Goal: Transaction & Acquisition: Purchase product/service

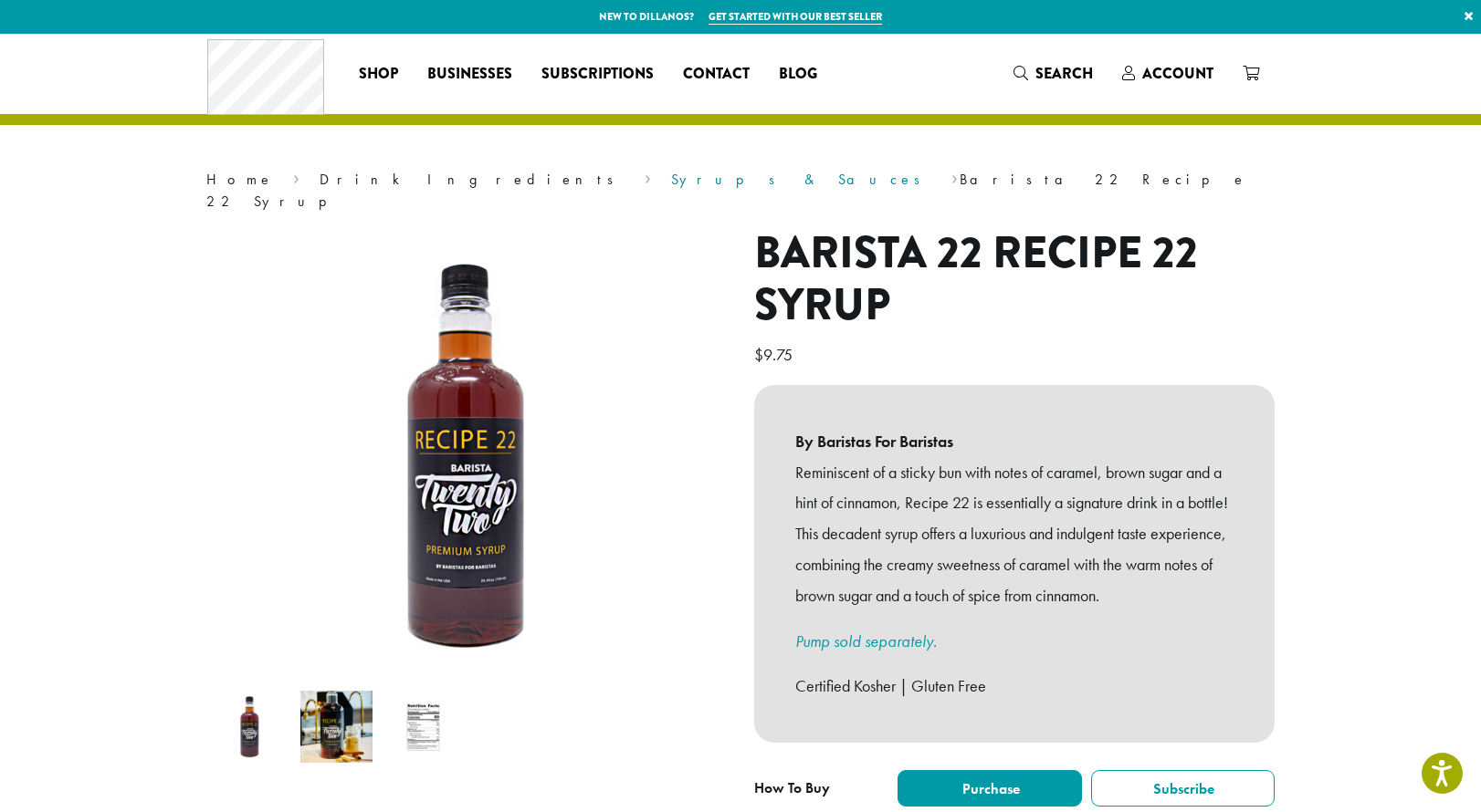
click at [671, 184] on link "Syrups & Sauces" at bounding box center [801, 179] width 261 height 19
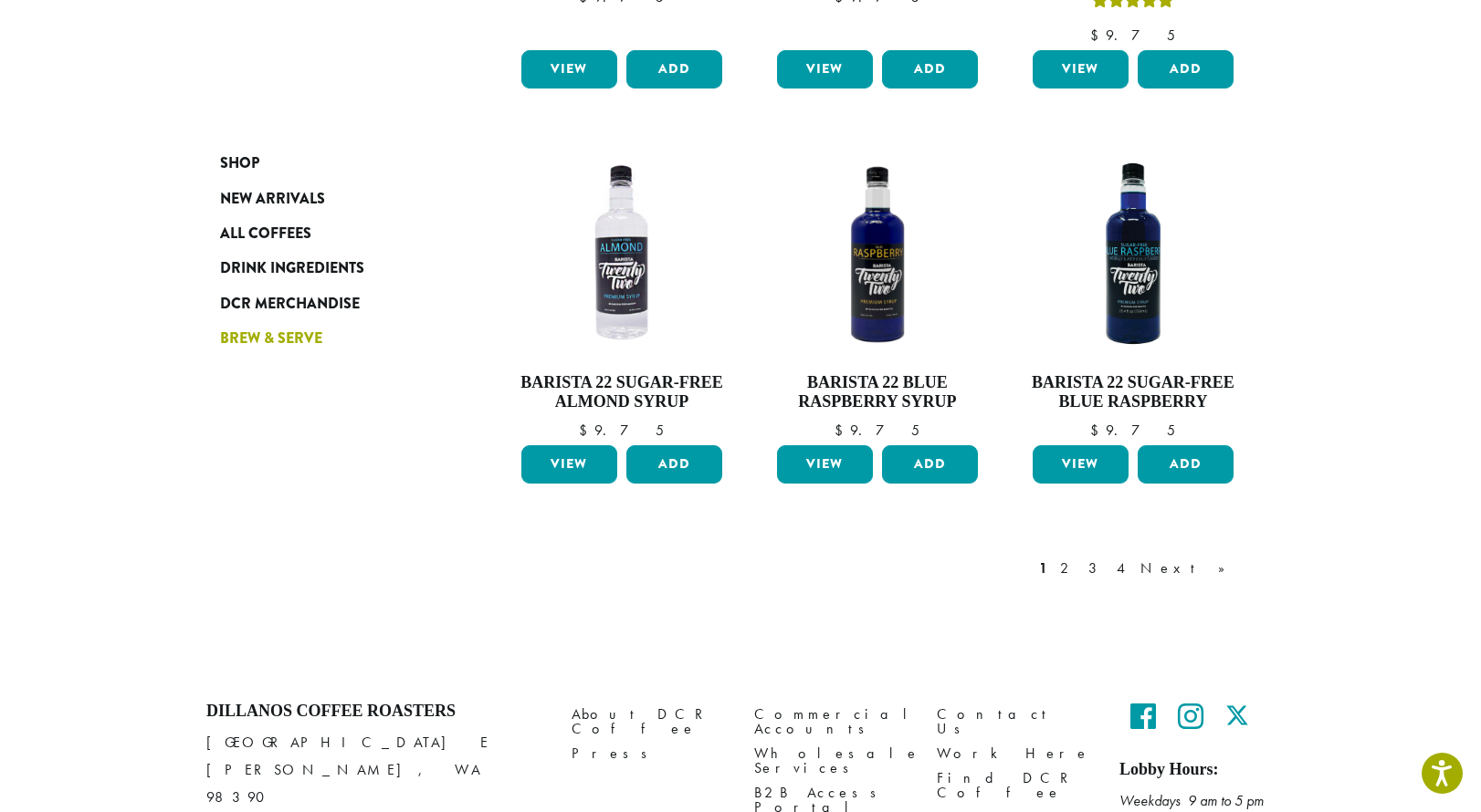
scroll to position [1501, 0]
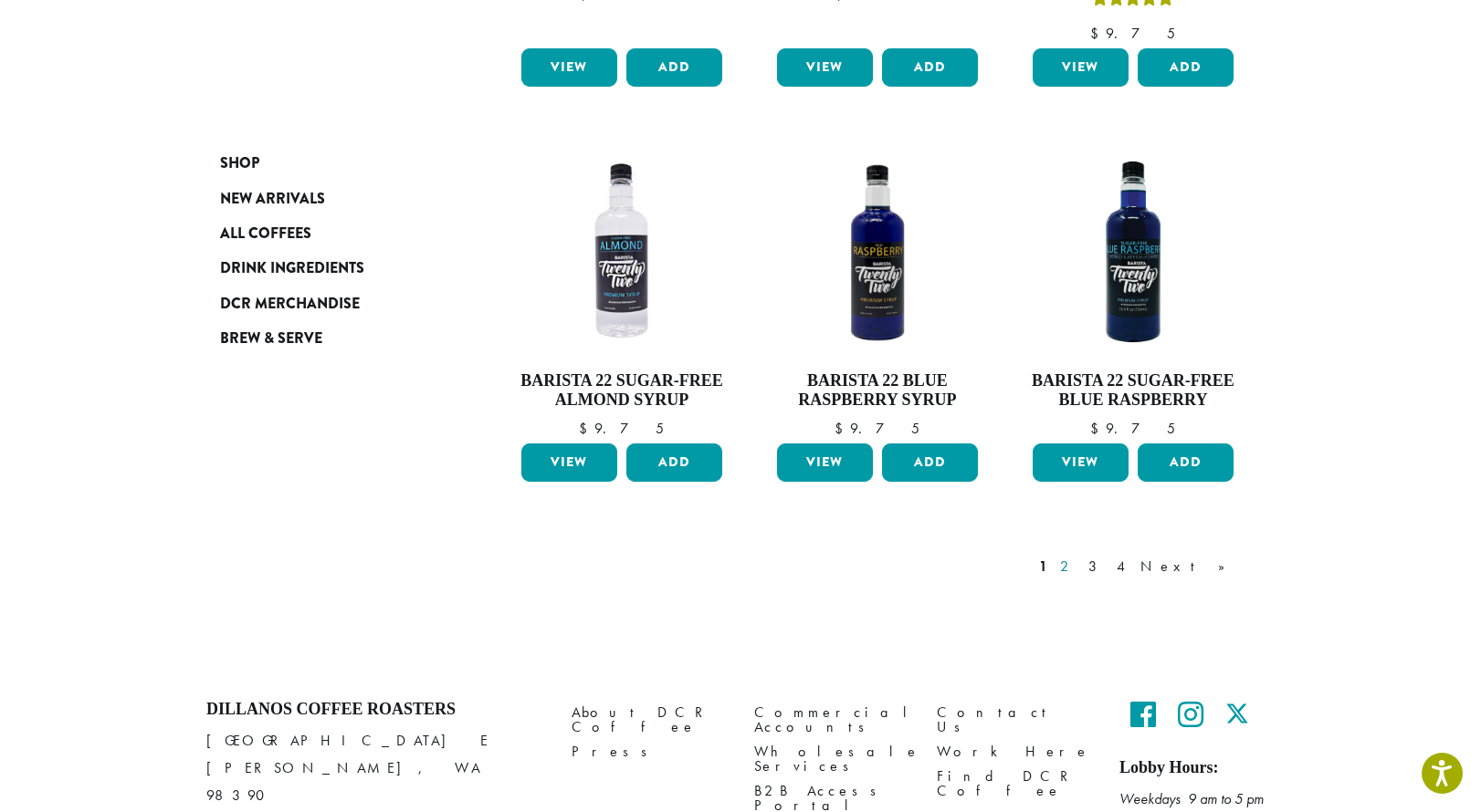
click at [1079, 555] on link "2" at bounding box center [1067, 566] width 23 height 22
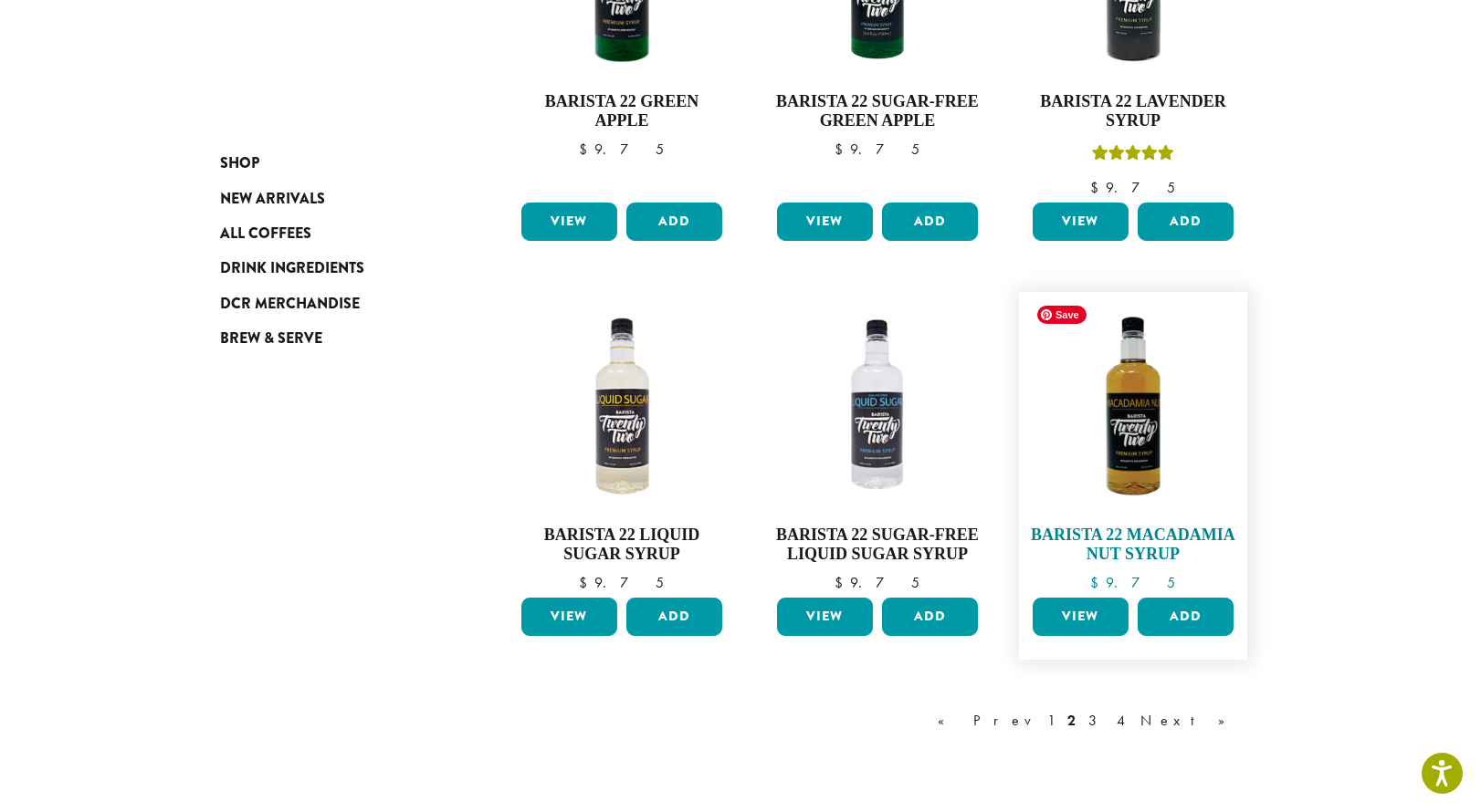
scroll to position [1282, 0]
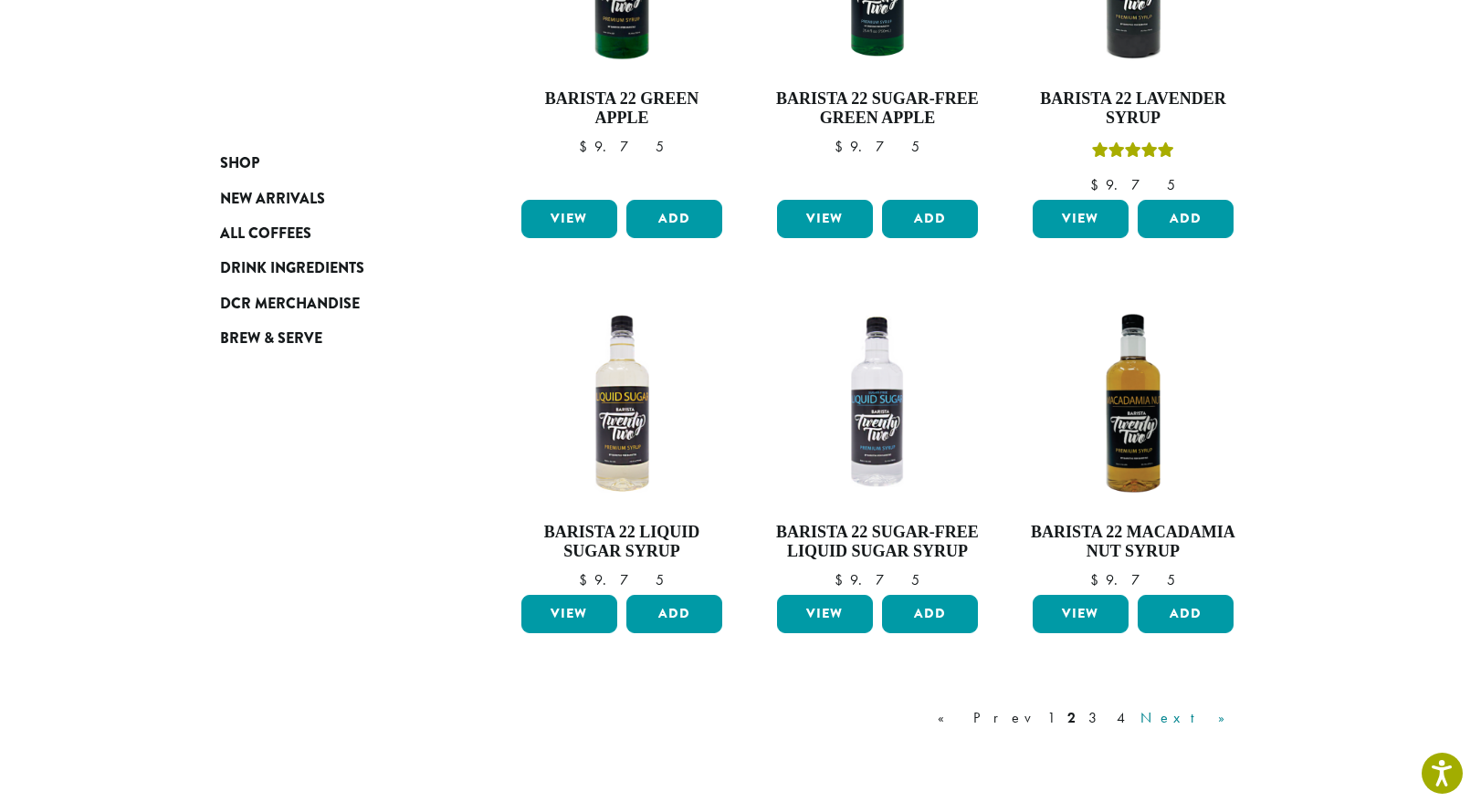
click at [1219, 710] on link "Next »" at bounding box center [1189, 719] width 105 height 22
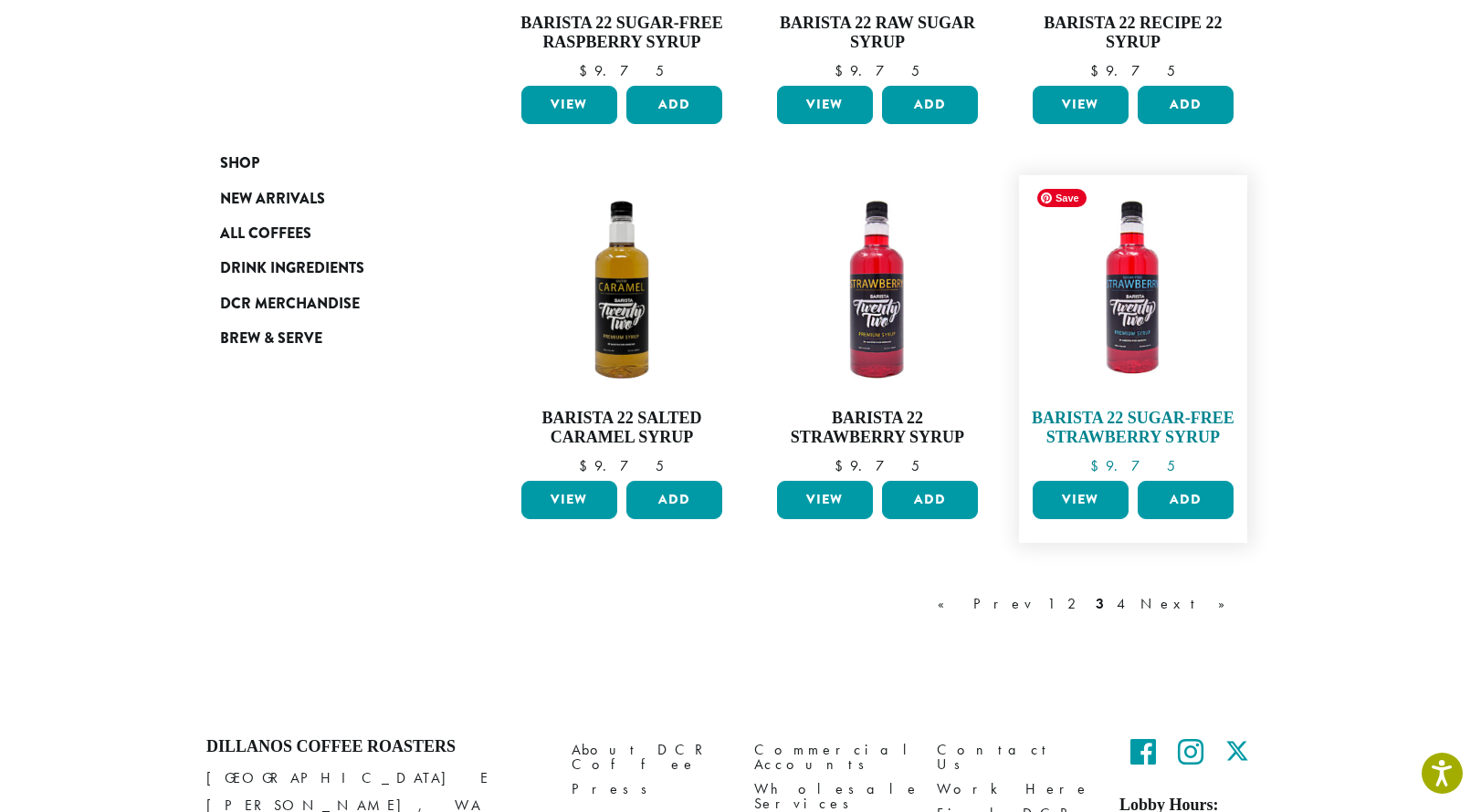
scroll to position [1360, 0]
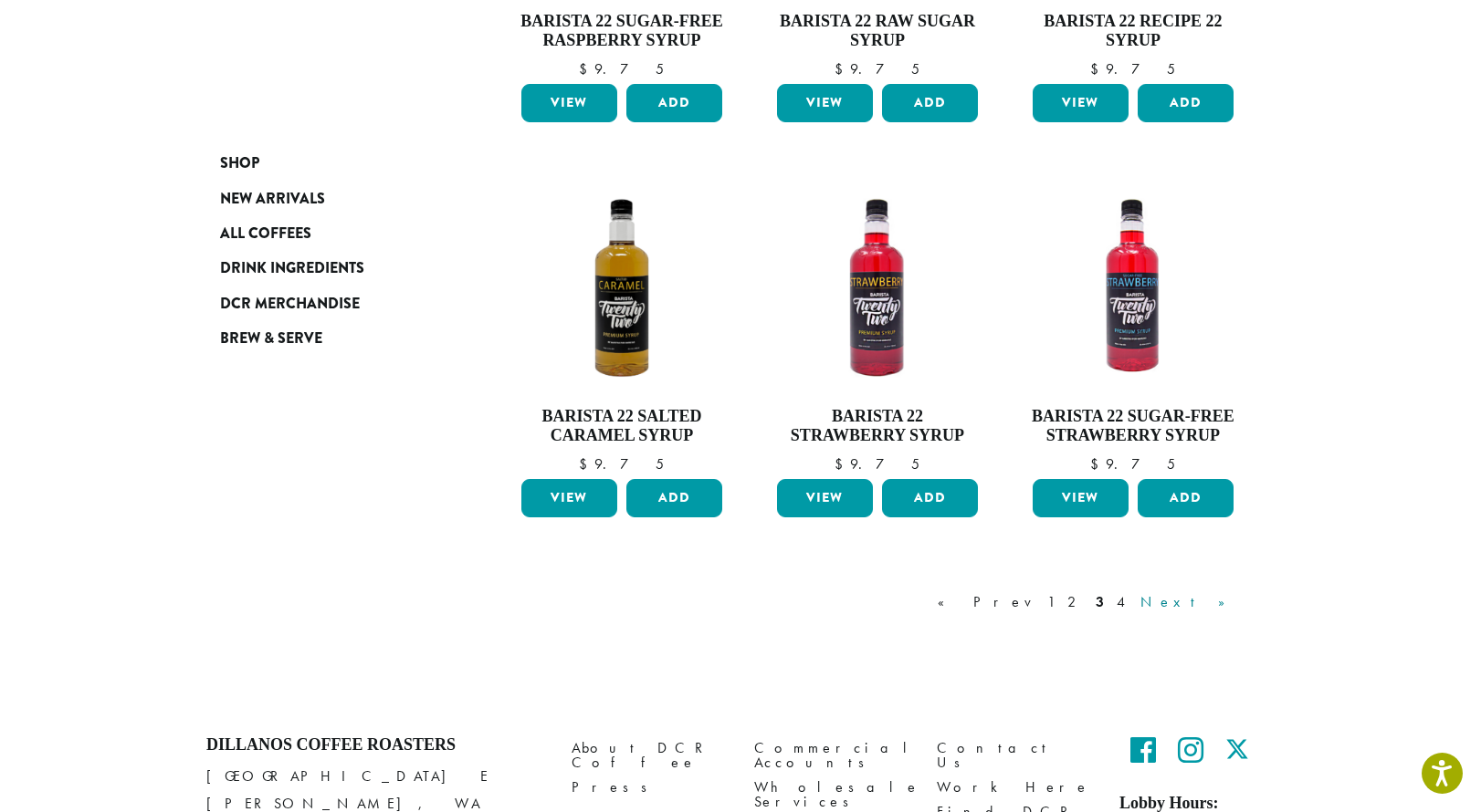
click at [1213, 598] on link "Next »" at bounding box center [1189, 602] width 105 height 22
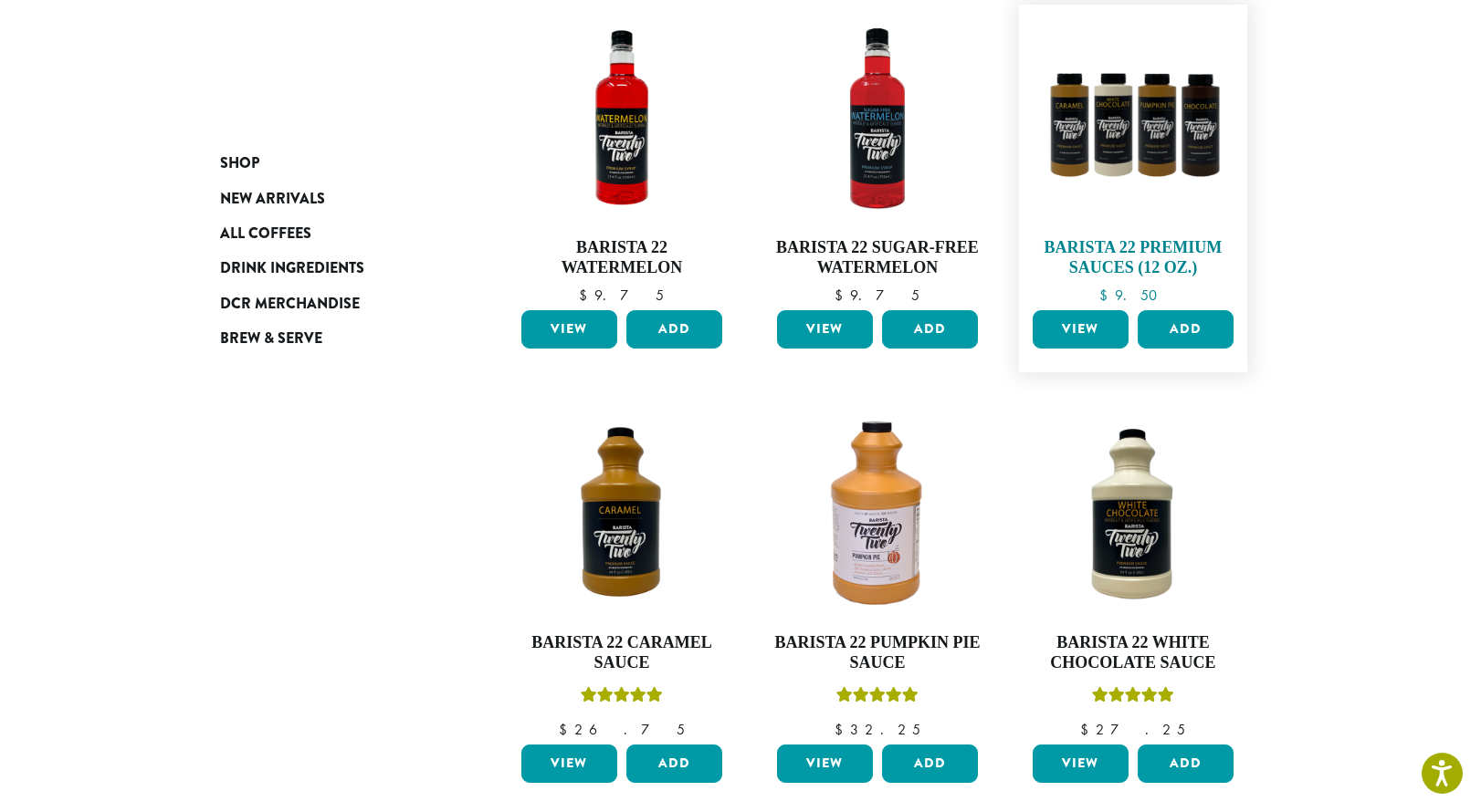
scroll to position [302, 0]
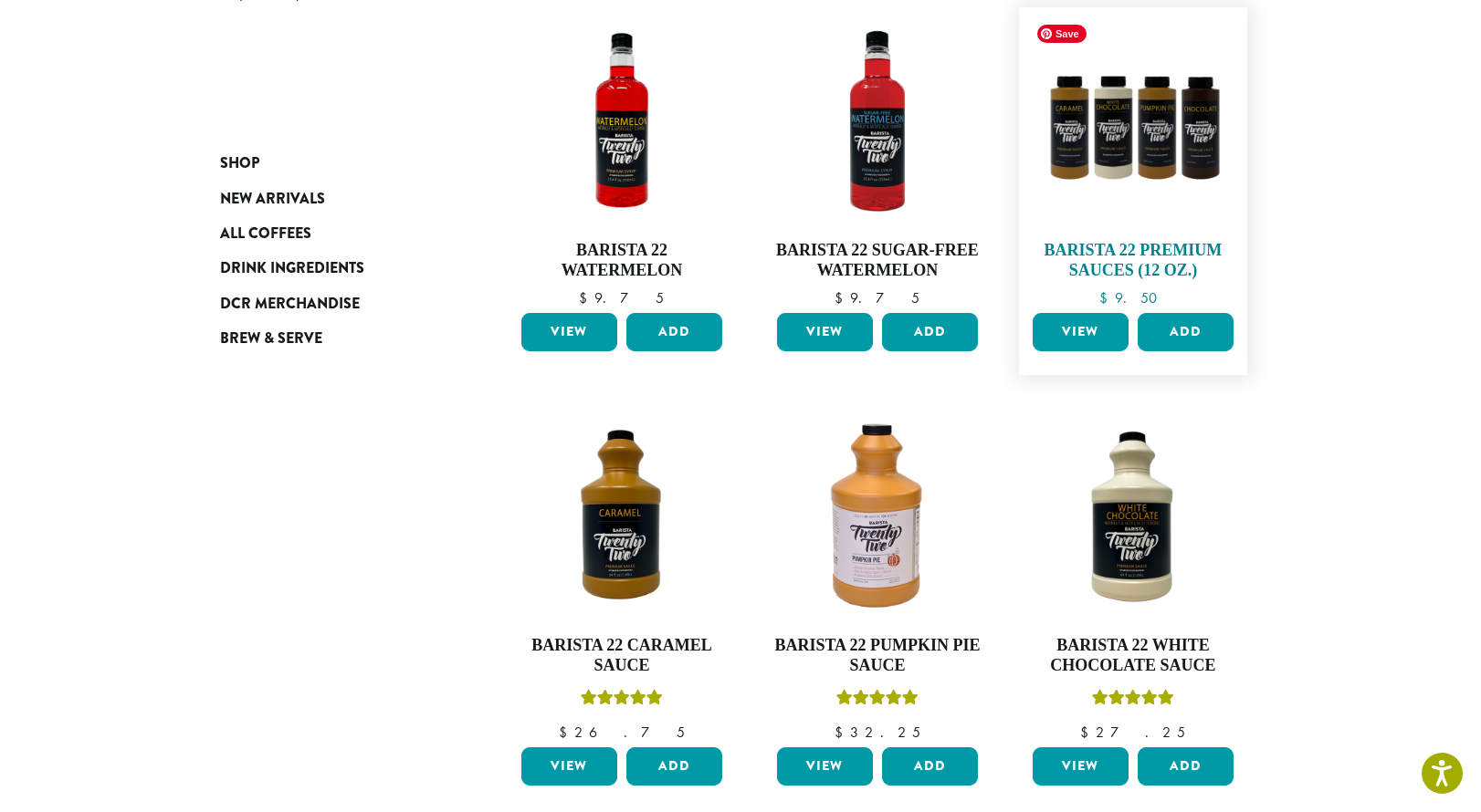
click at [1135, 118] on img at bounding box center [1133, 121] width 210 height 210
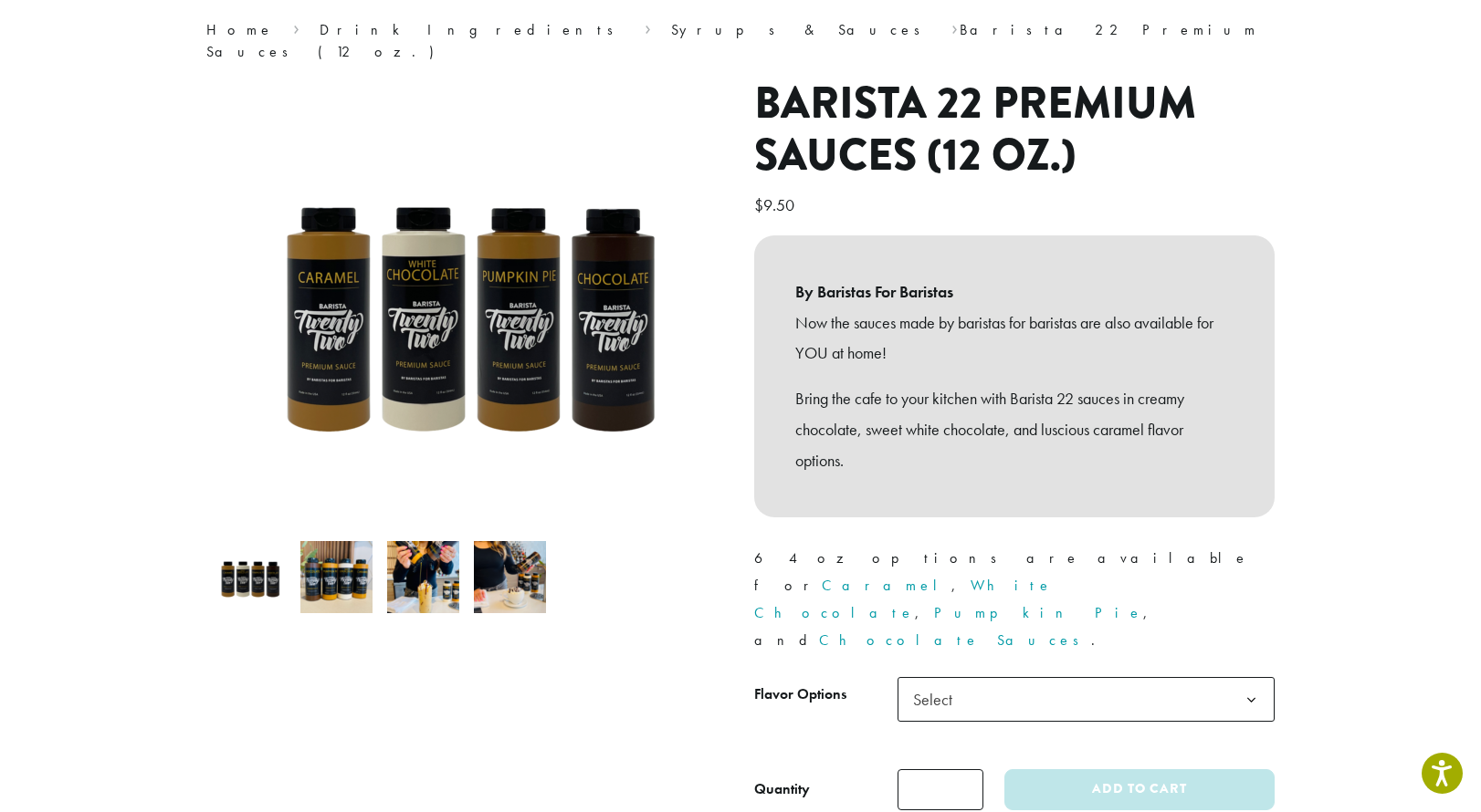
scroll to position [179, 0]
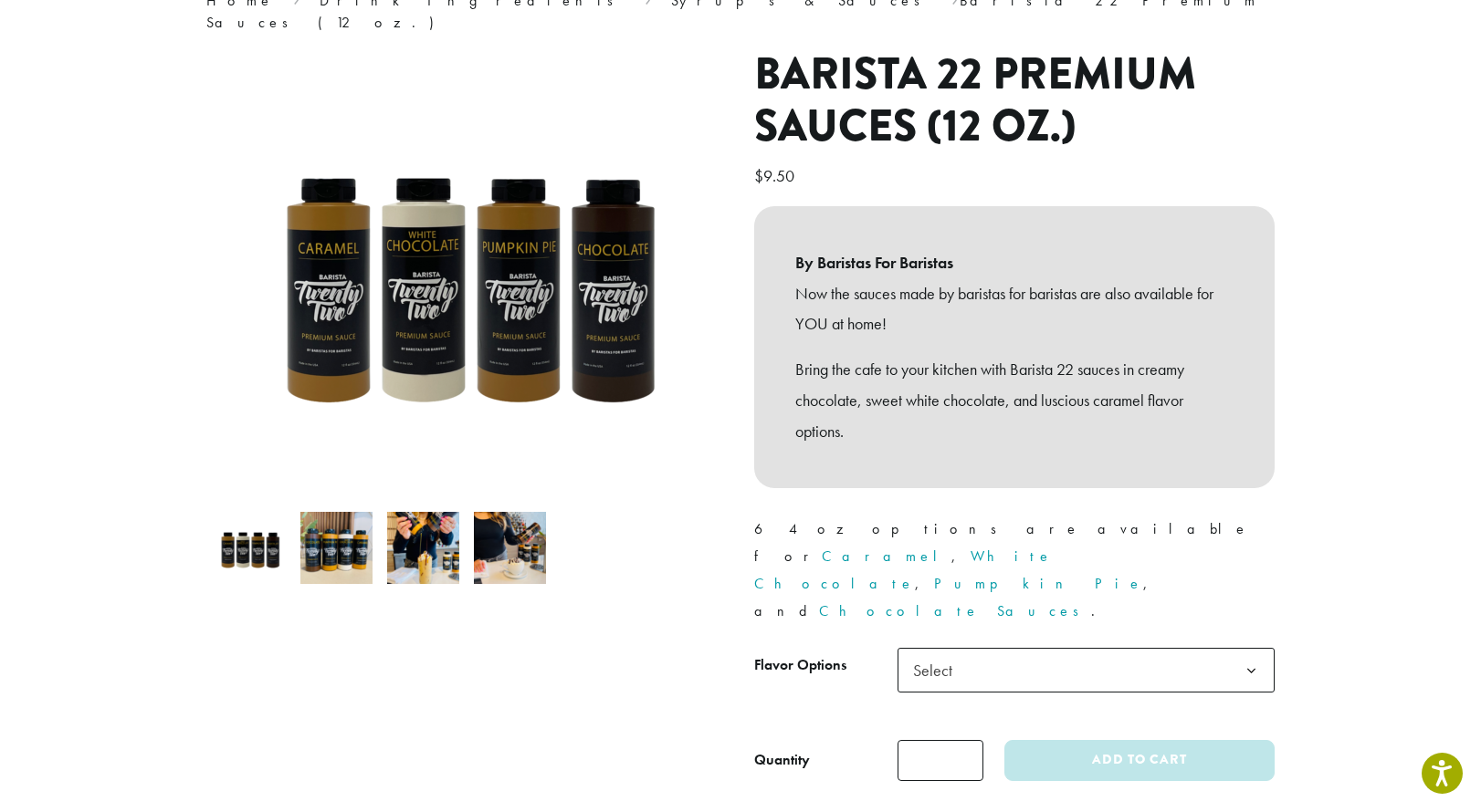
click at [945, 653] on span "Select" at bounding box center [938, 670] width 65 height 36
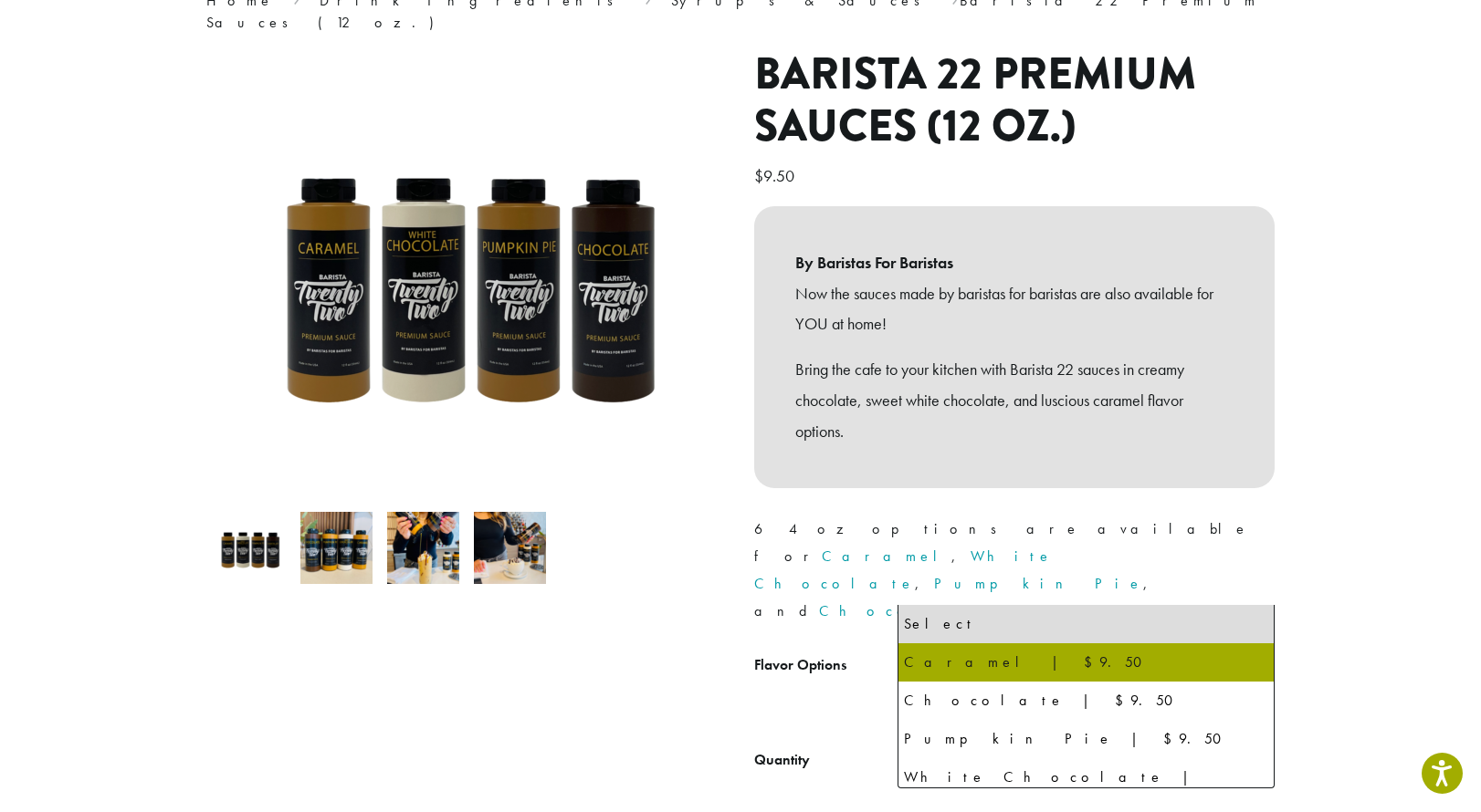
select select "*******"
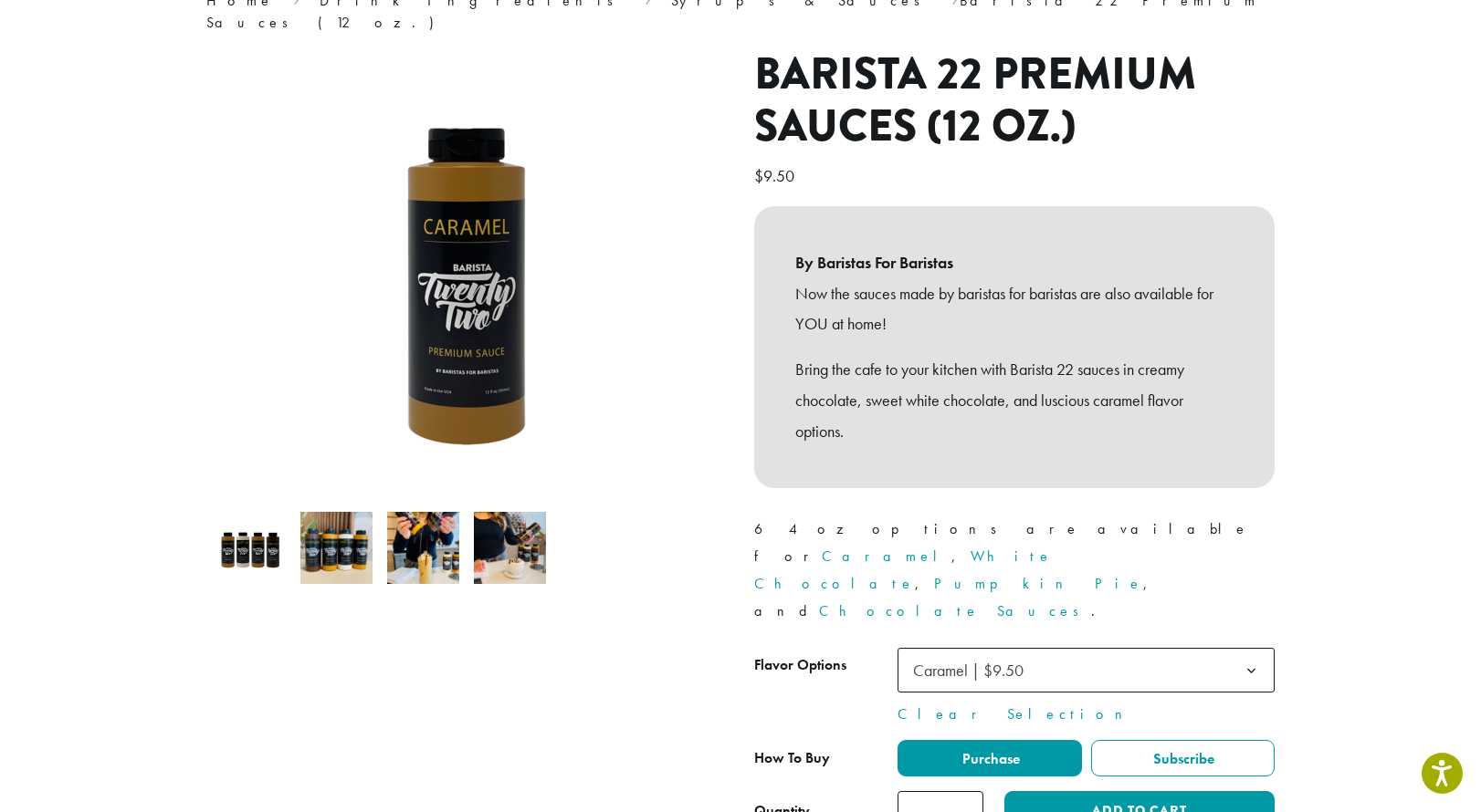
type input "*"
click at [967, 791] on input "*" at bounding box center [941, 811] width 86 height 41
click at [1056, 791] on button "Add to cart" at bounding box center [1139, 811] width 271 height 41
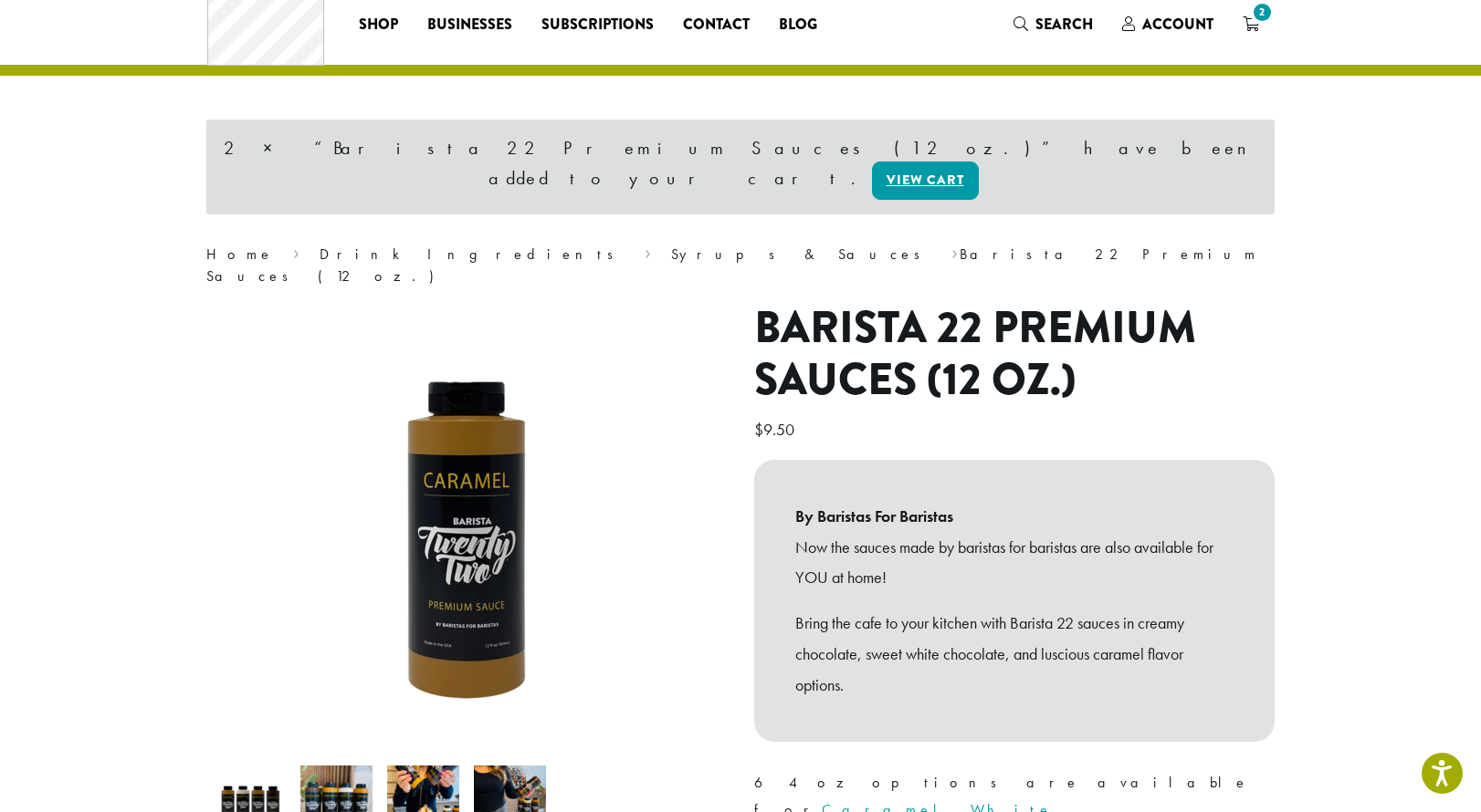
scroll to position [50, 0]
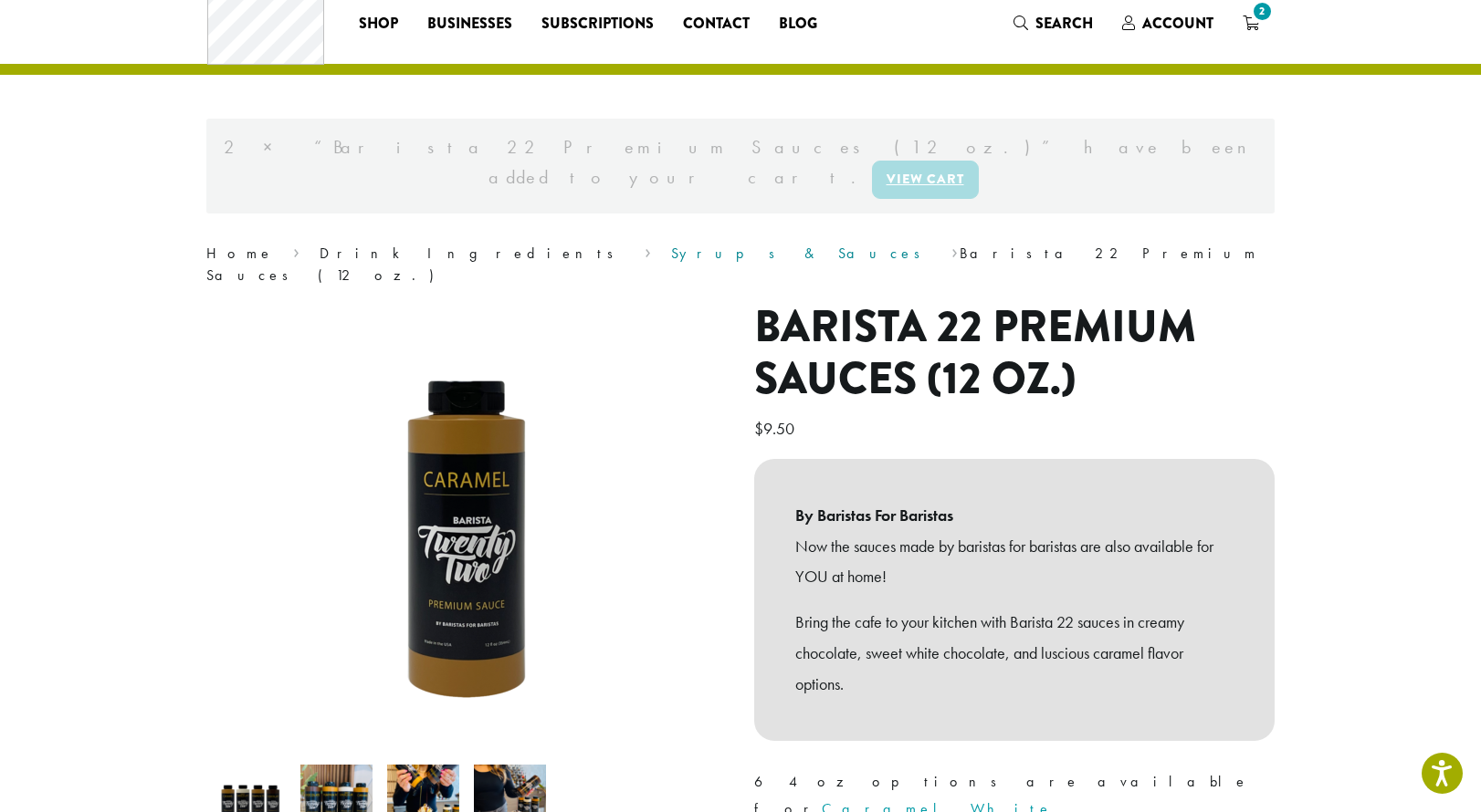
click at [671, 244] on link "Syrups & Sauces" at bounding box center [801, 253] width 261 height 19
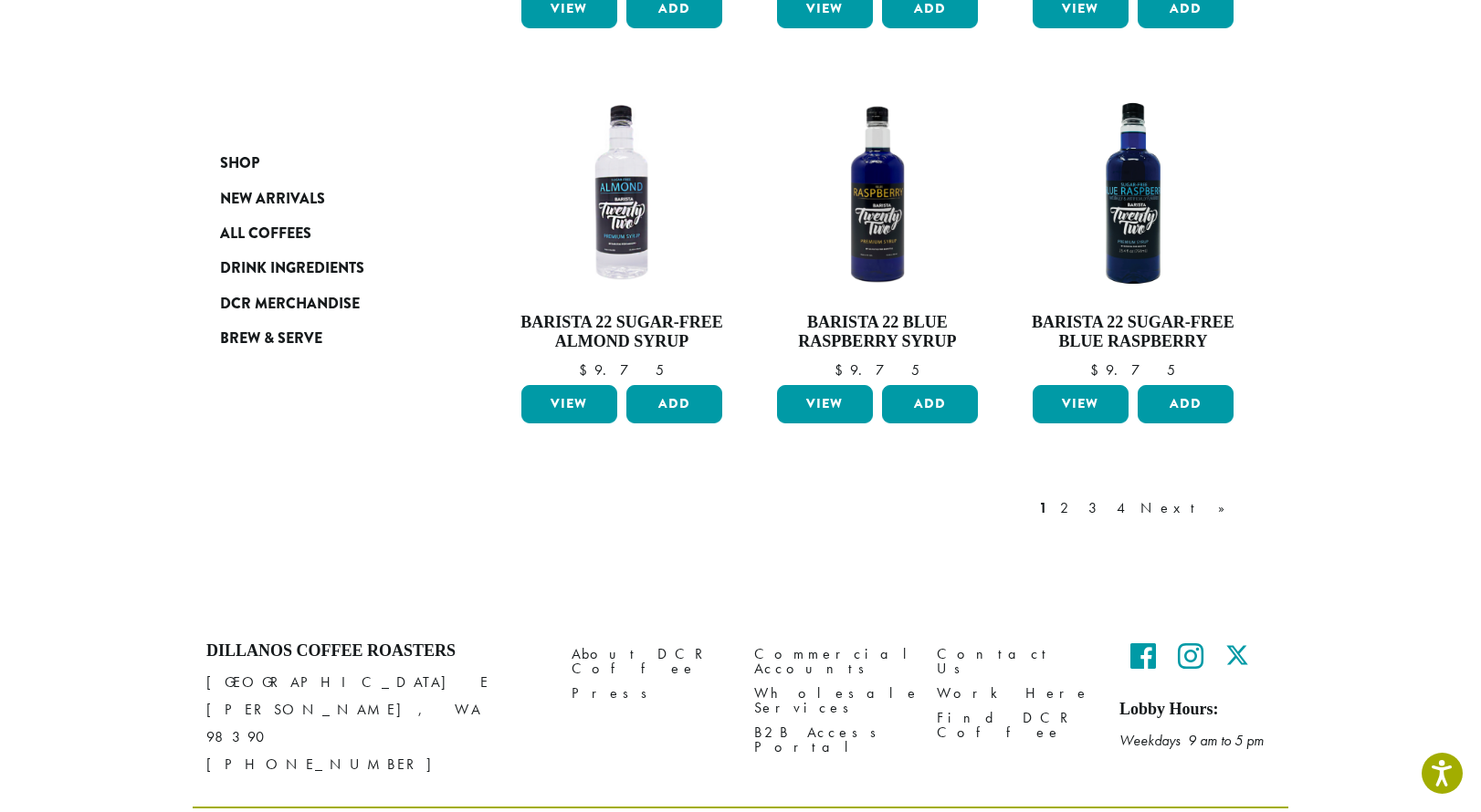
scroll to position [1559, 0]
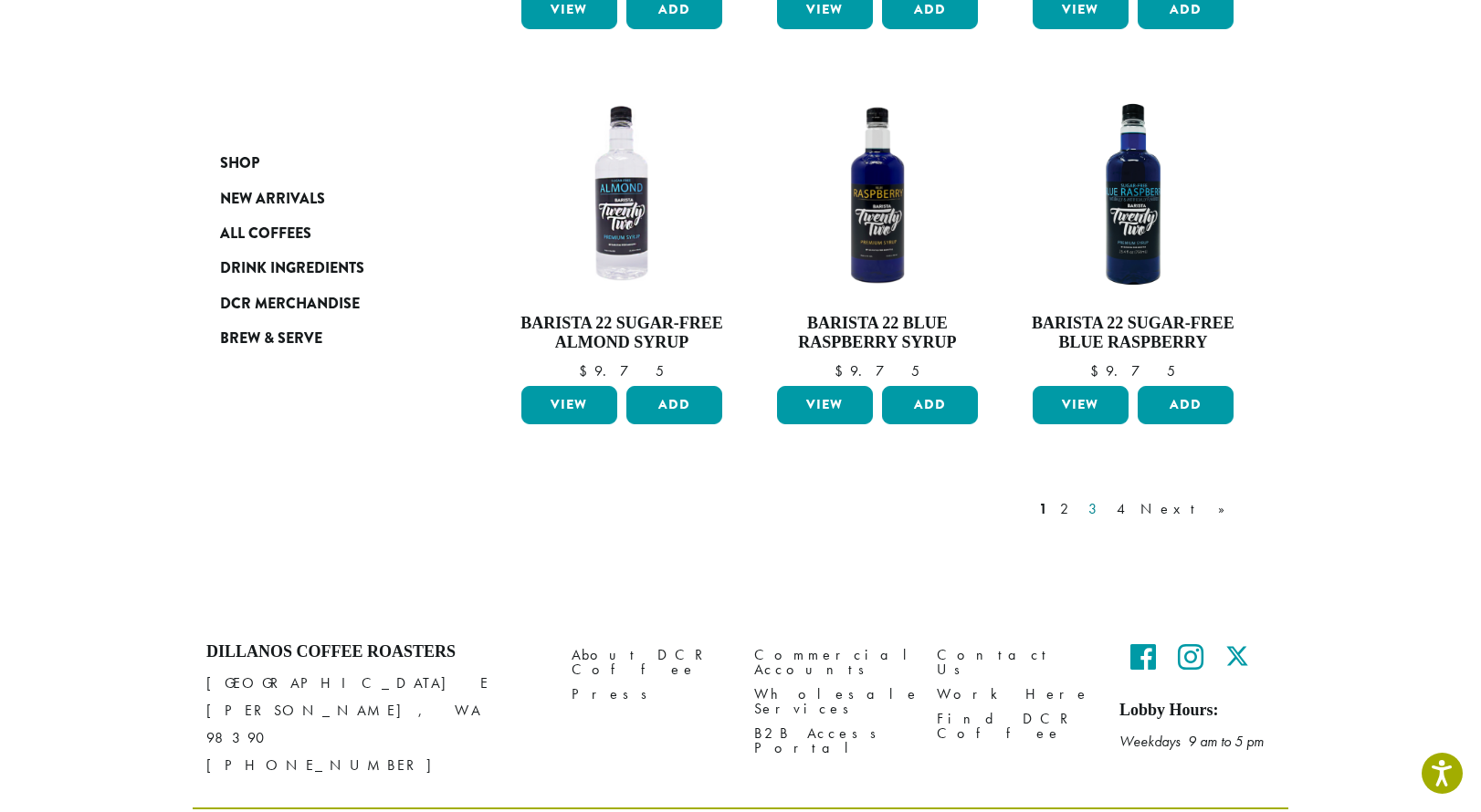
click at [1108, 499] on link "3" at bounding box center [1096, 510] width 23 height 22
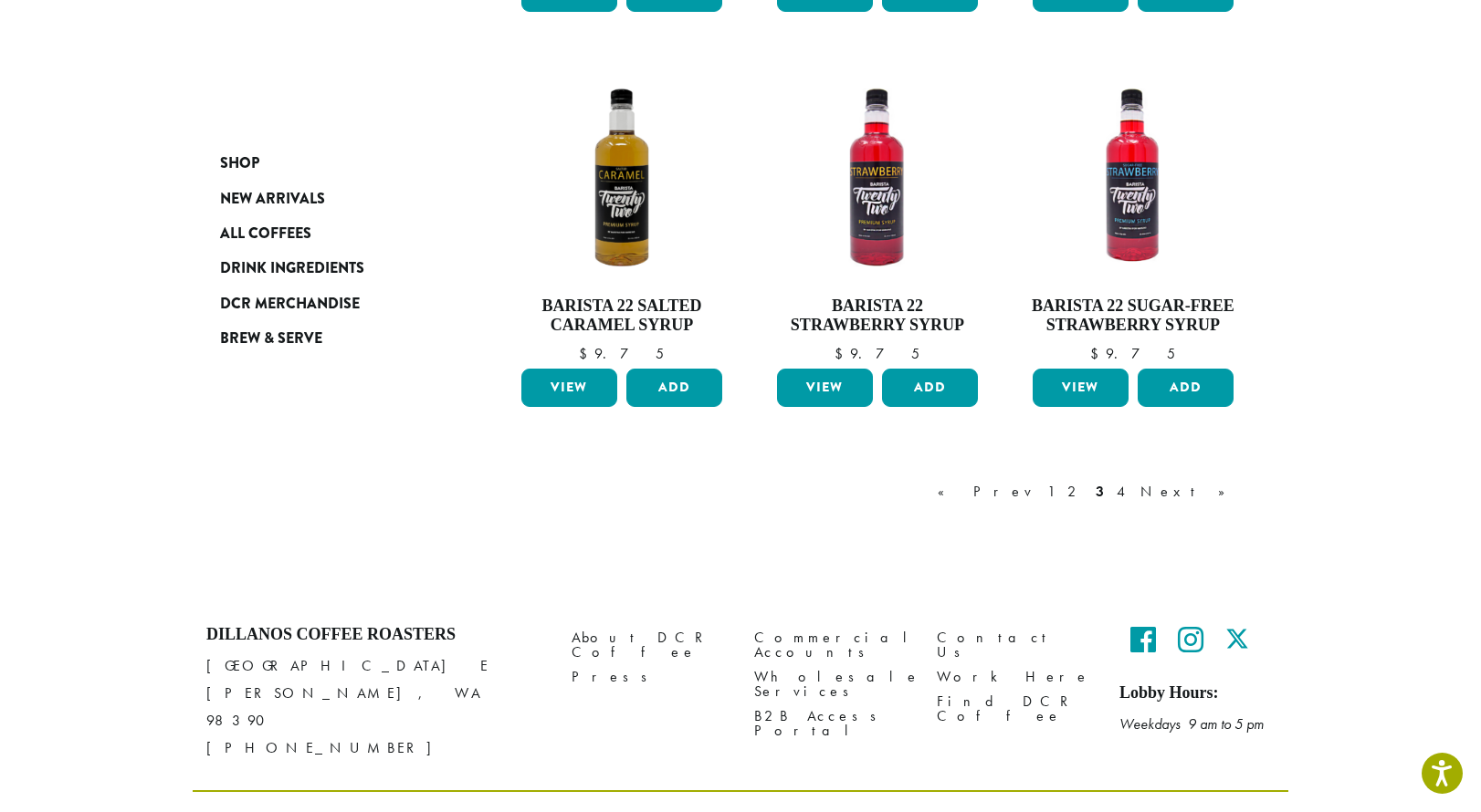
scroll to position [1473, 0]
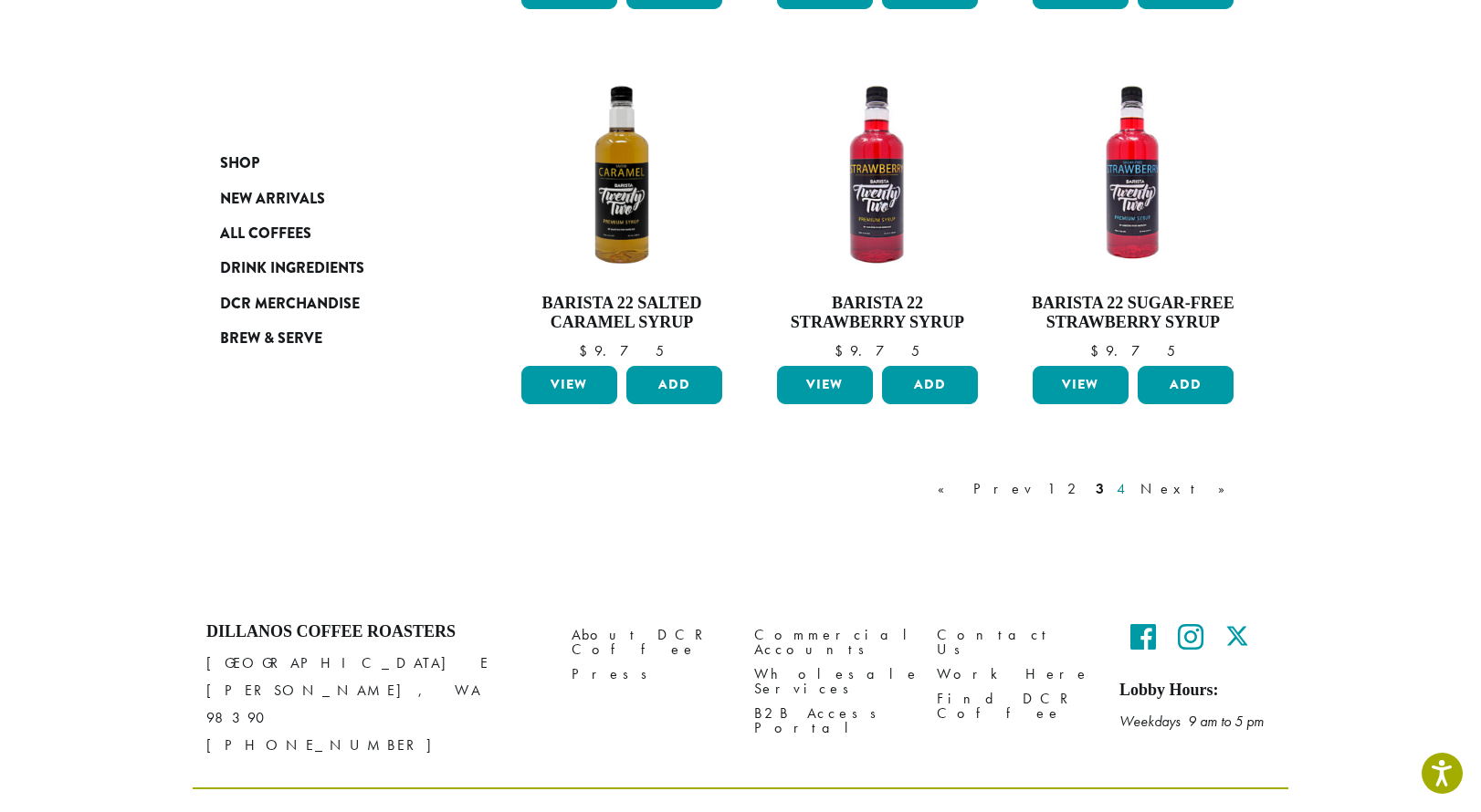
click at [1132, 485] on link "4" at bounding box center [1122, 489] width 18 height 22
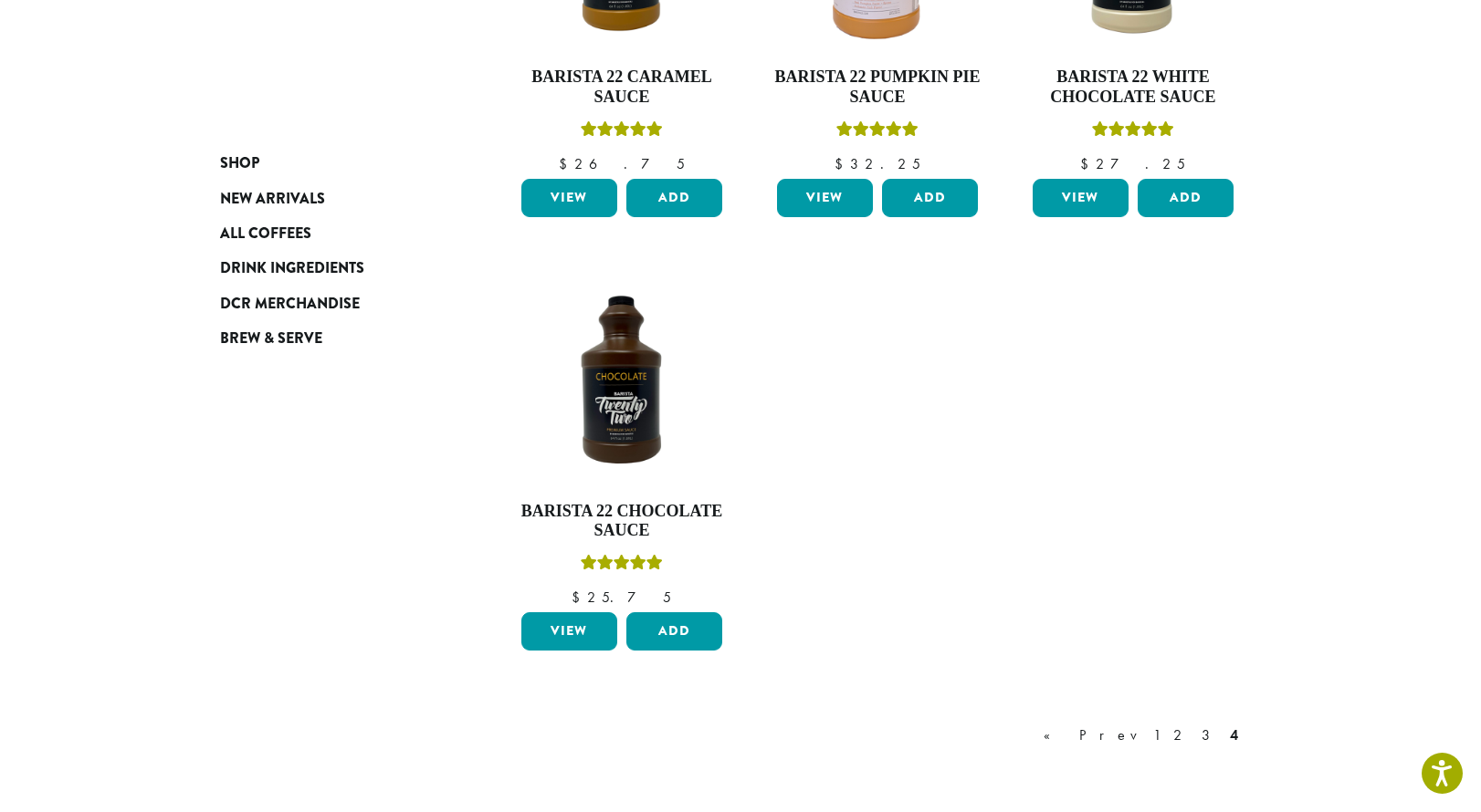
scroll to position [871, 0]
click at [1192, 730] on link "2" at bounding box center [1181, 735] width 23 height 22
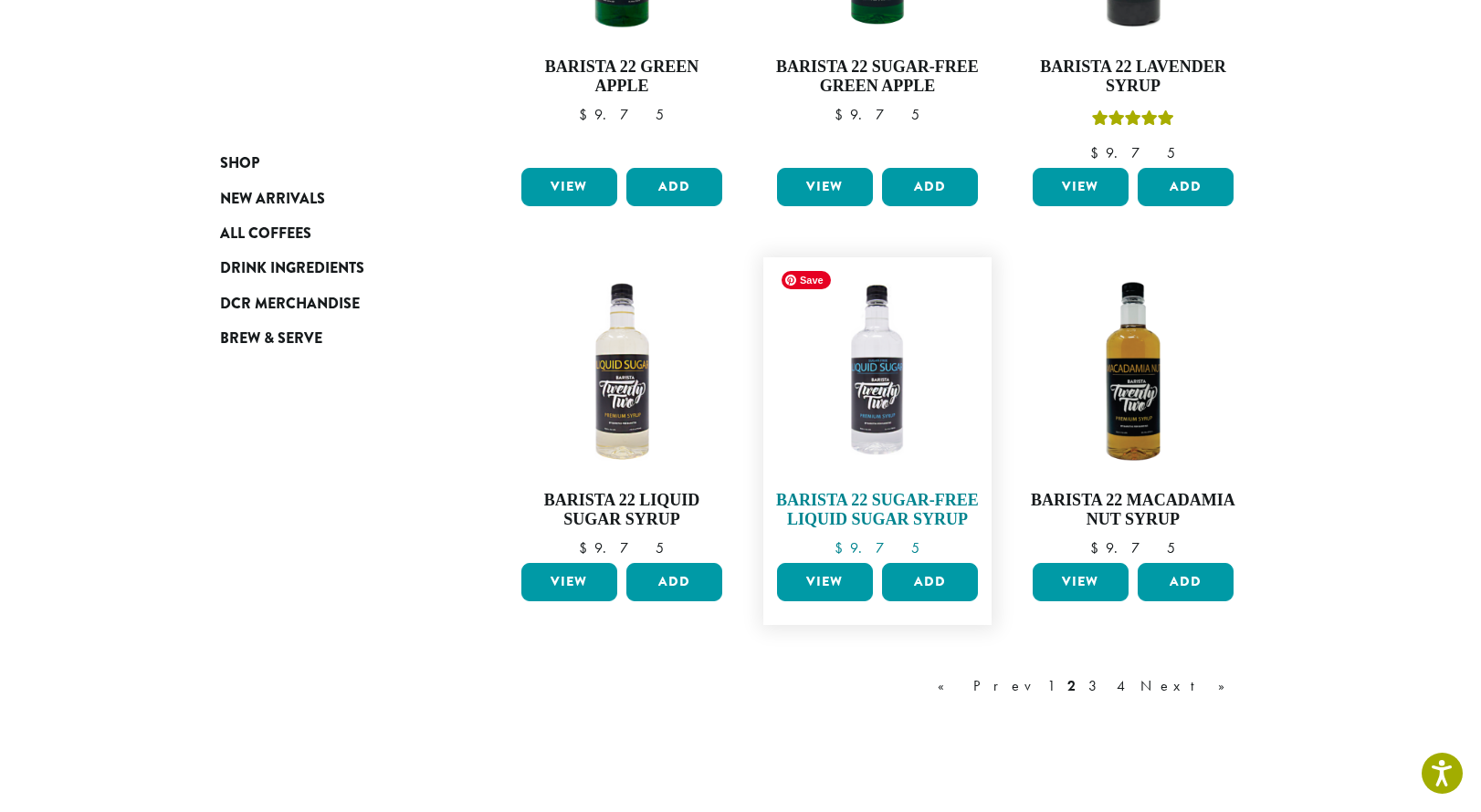
scroll to position [1316, 0]
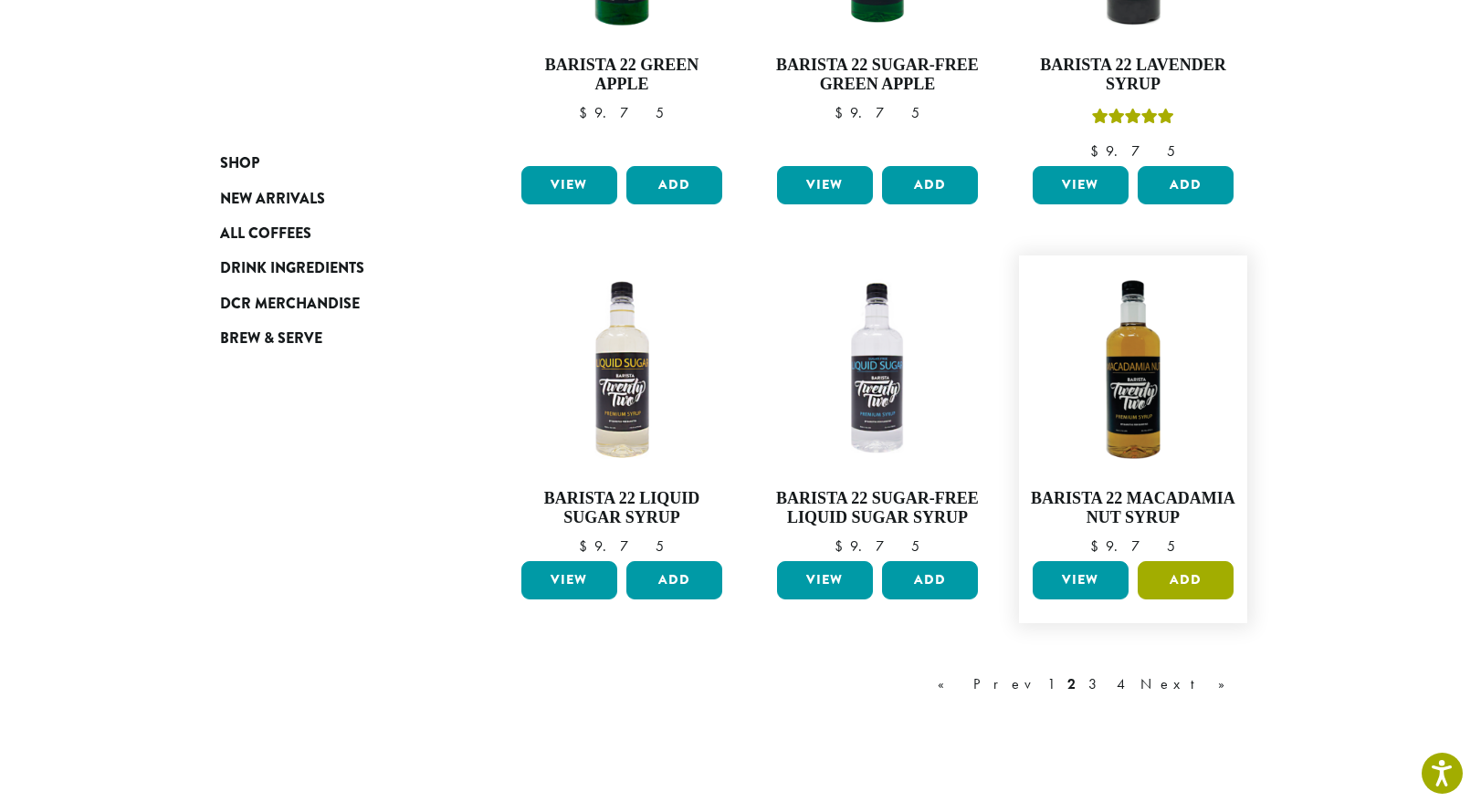
click at [1166, 573] on button "Add" at bounding box center [1186, 580] width 96 height 38
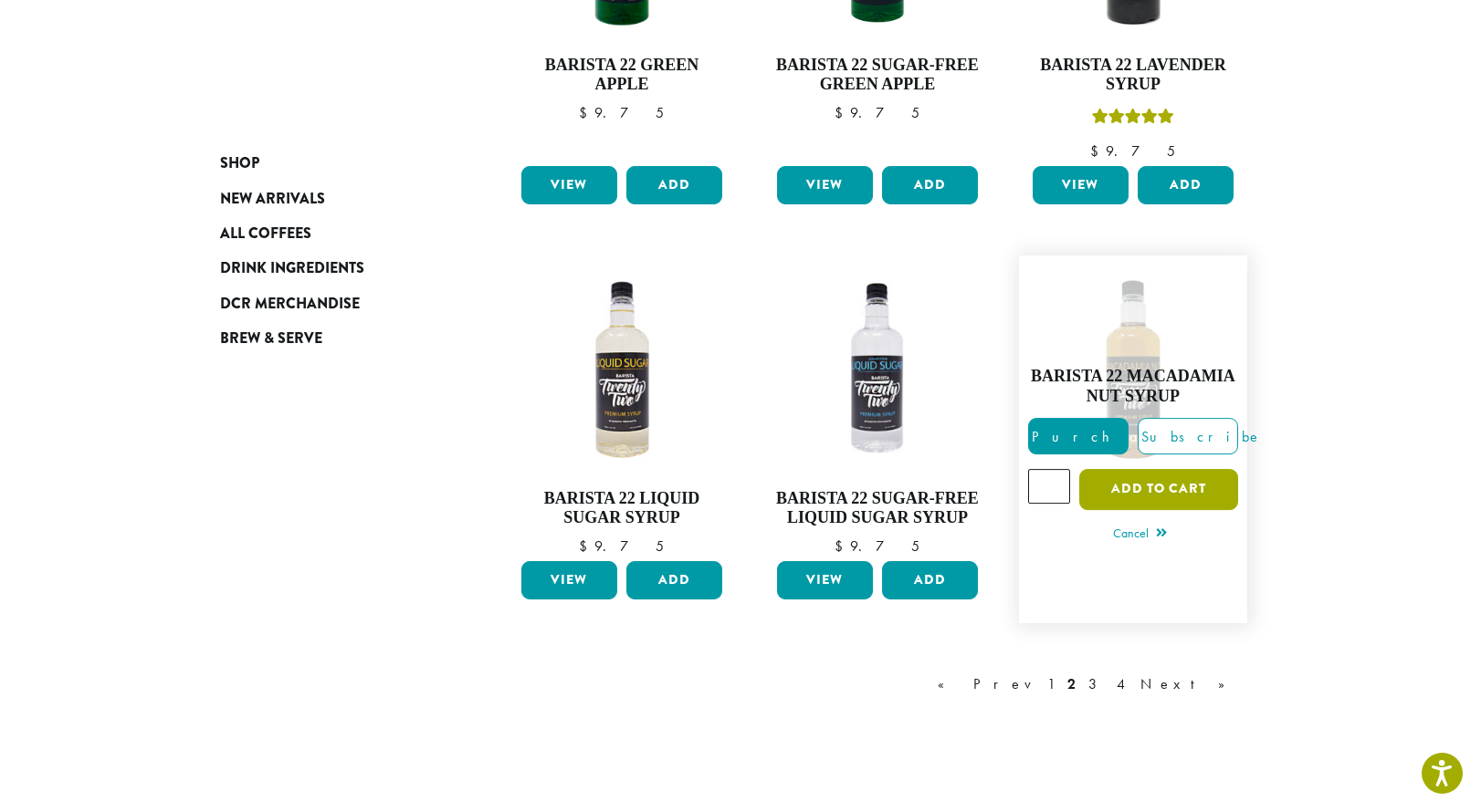
click at [1151, 486] on button "Add to cart" at bounding box center [1158, 489] width 159 height 41
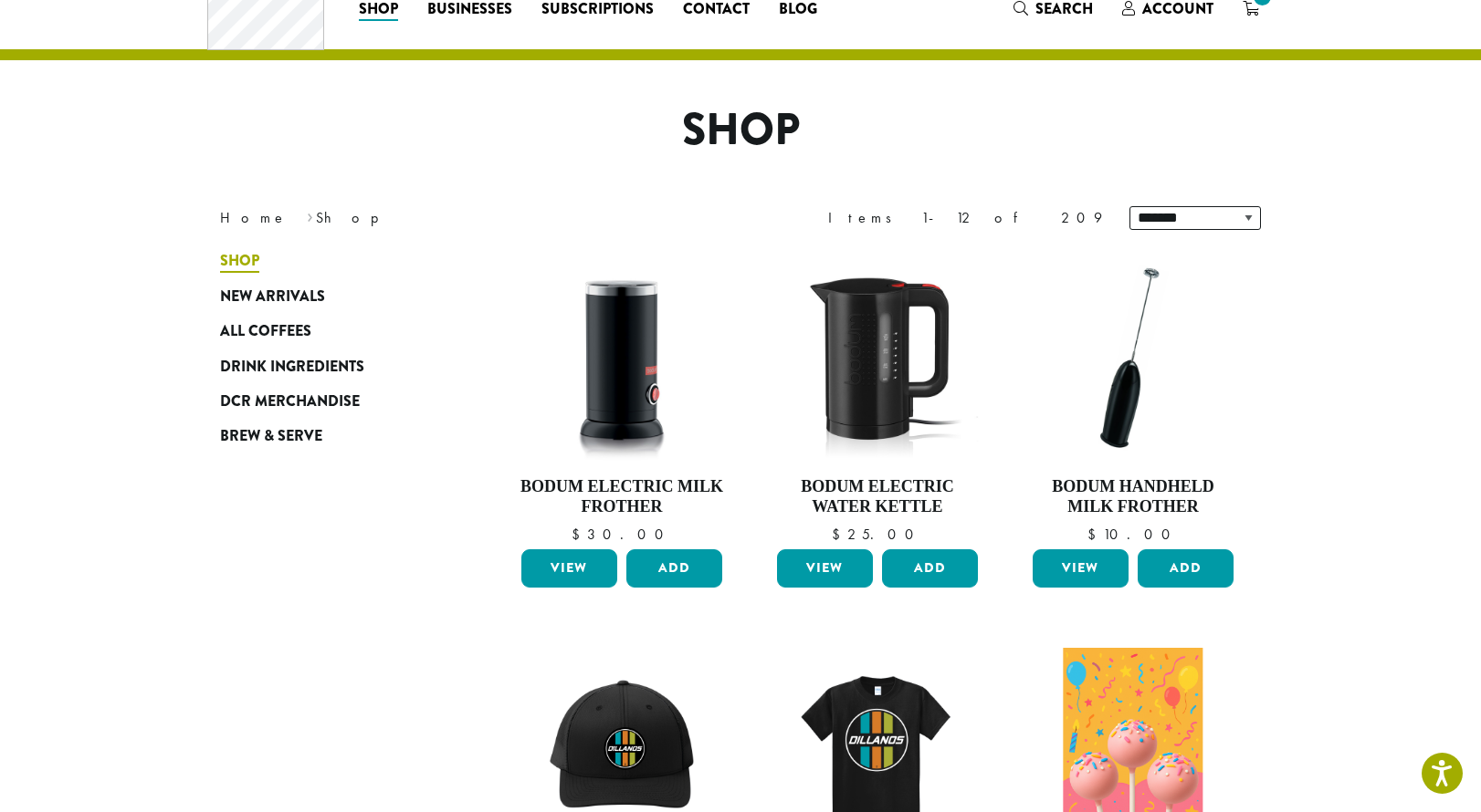
scroll to position [78, 0]
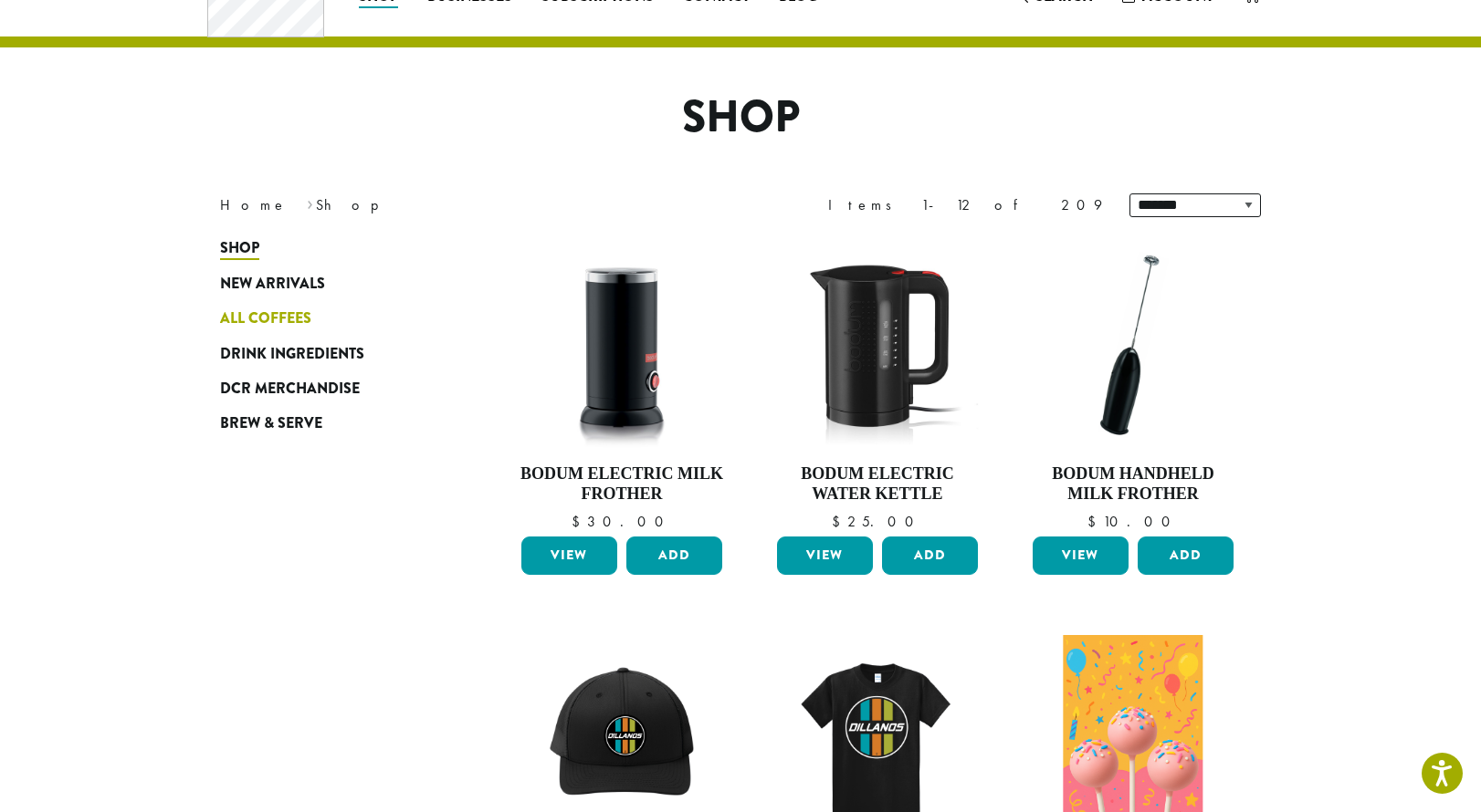
click at [315, 324] on link "All Coffees" at bounding box center [329, 319] width 219 height 35
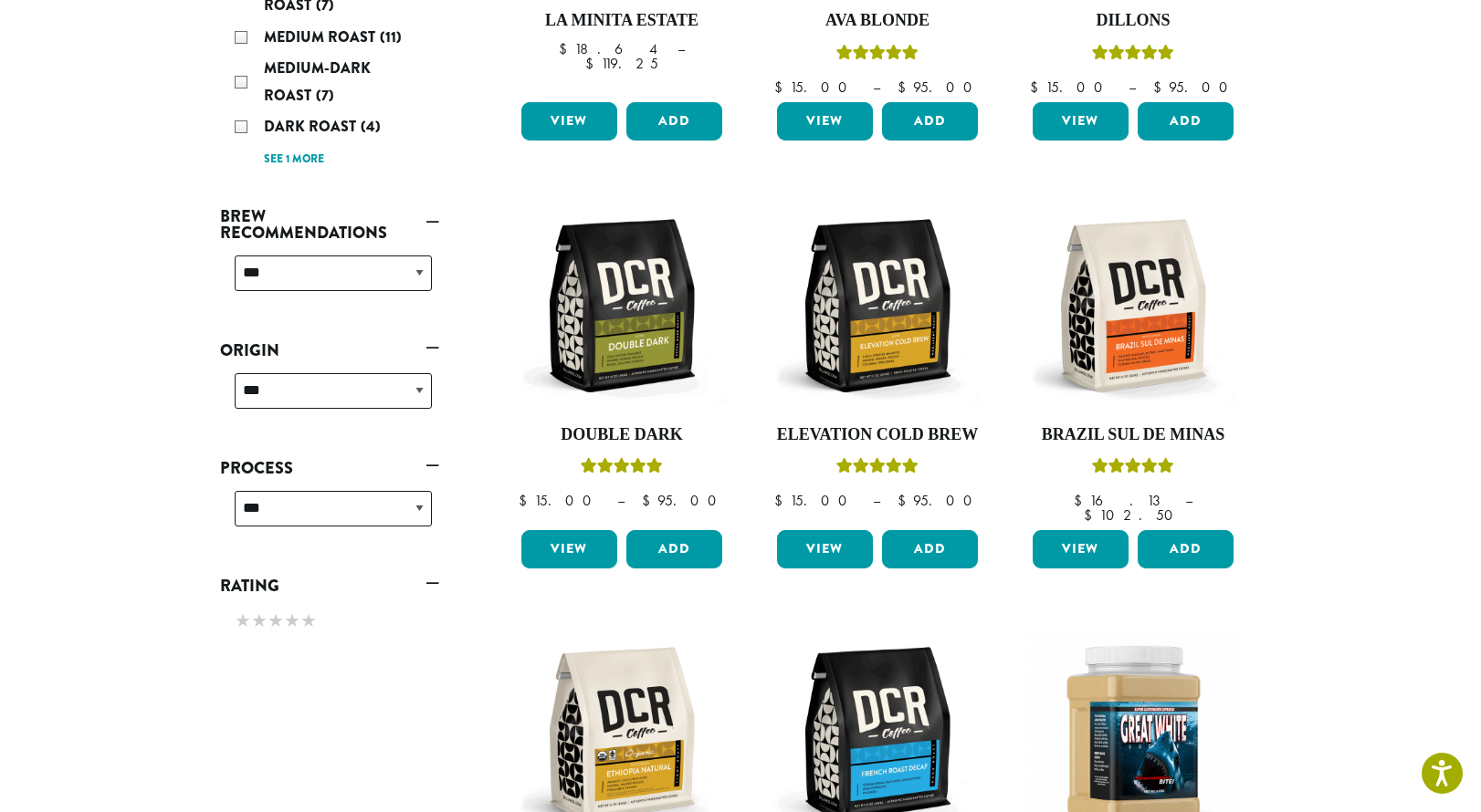
scroll to position [487, 0]
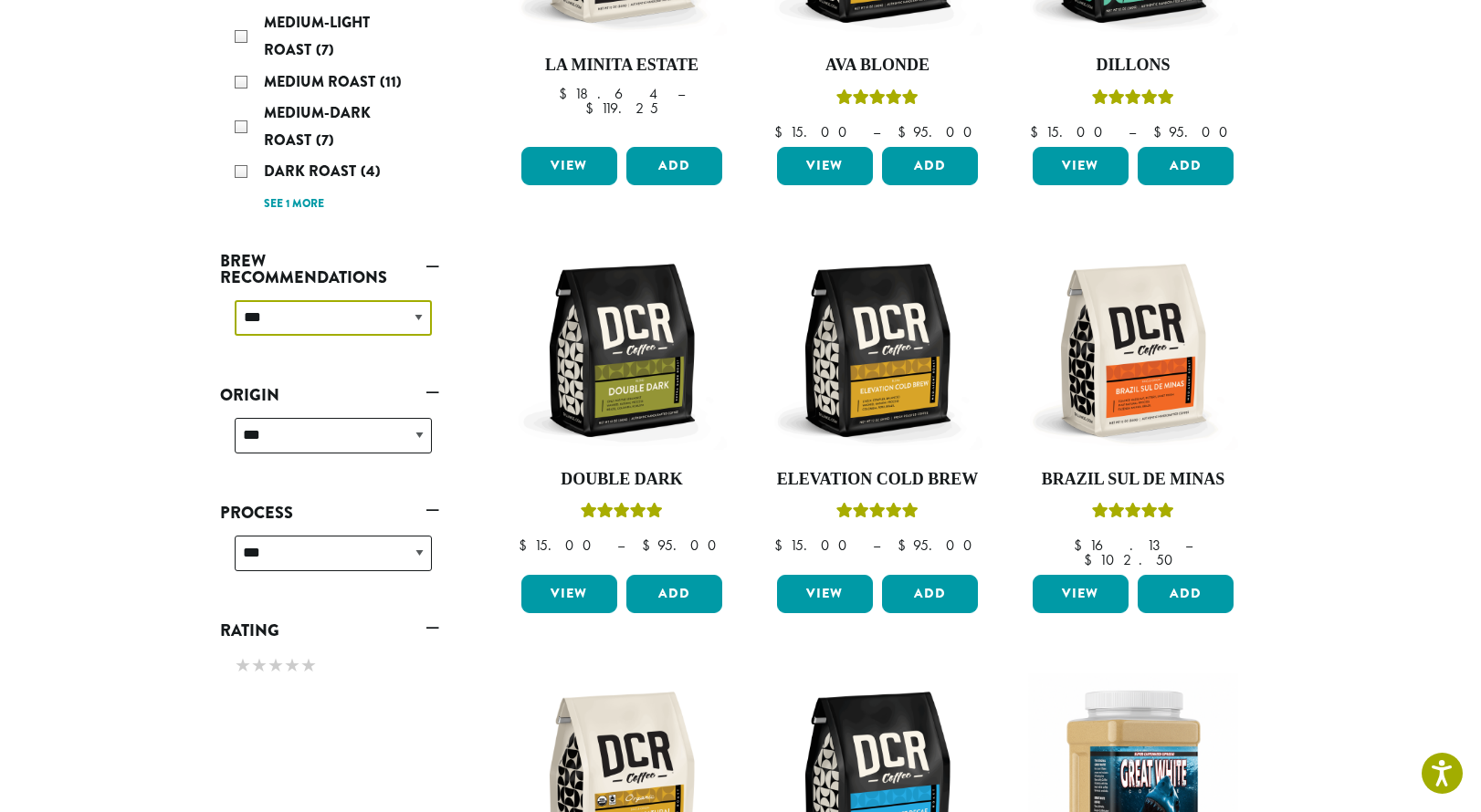
select select "********"
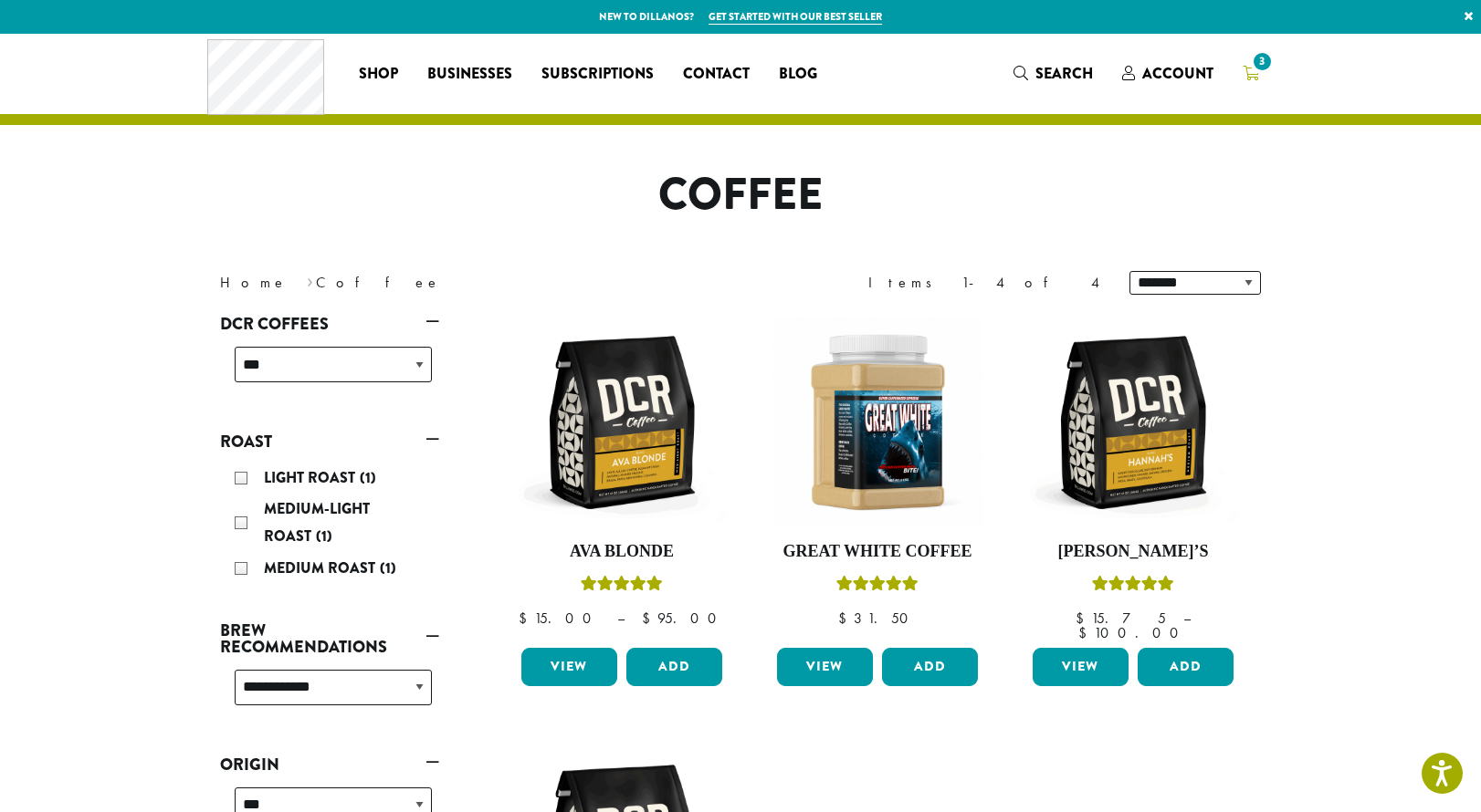
click at [1266, 72] on span "3" at bounding box center [1262, 61] width 25 height 25
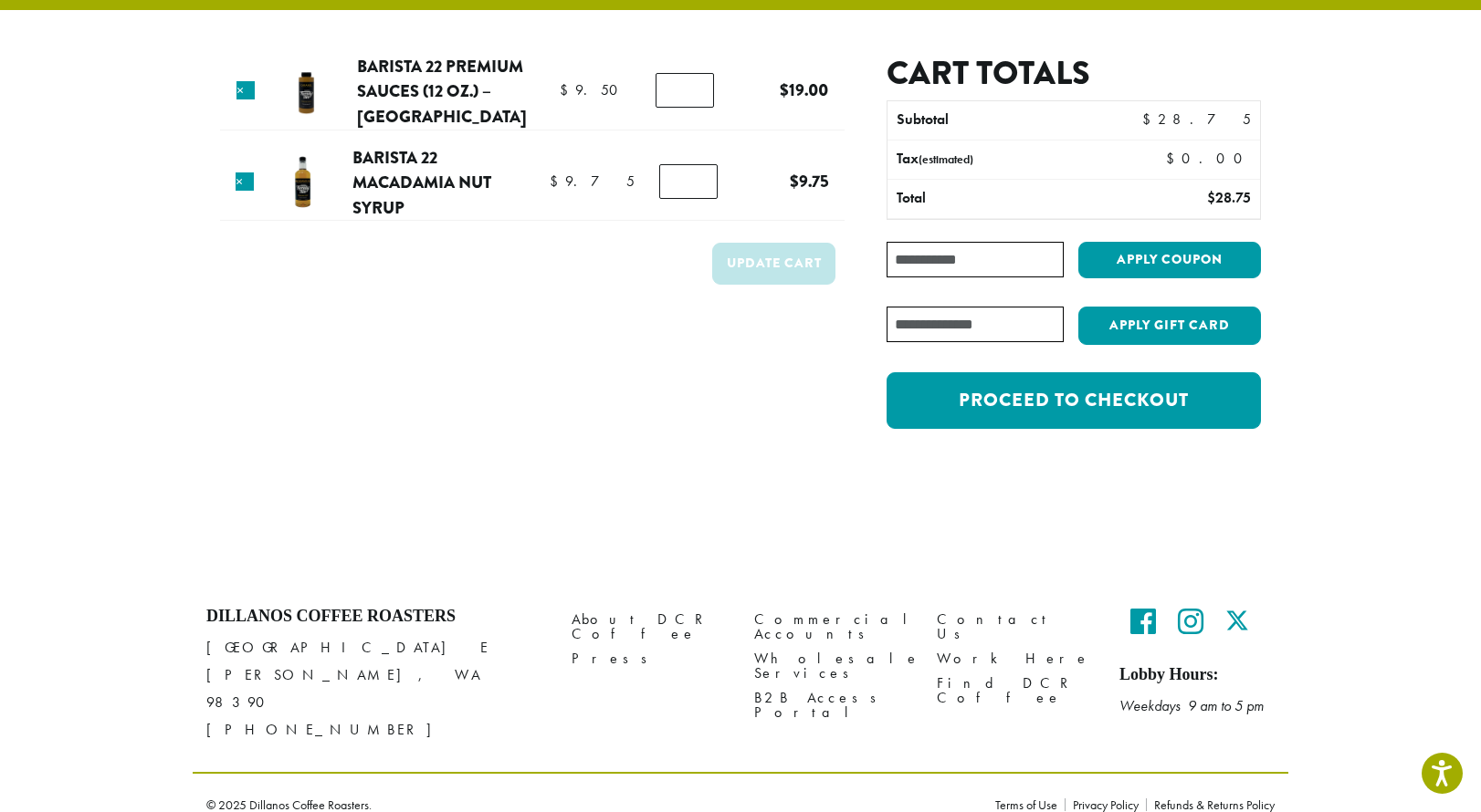
scroll to position [114, 0]
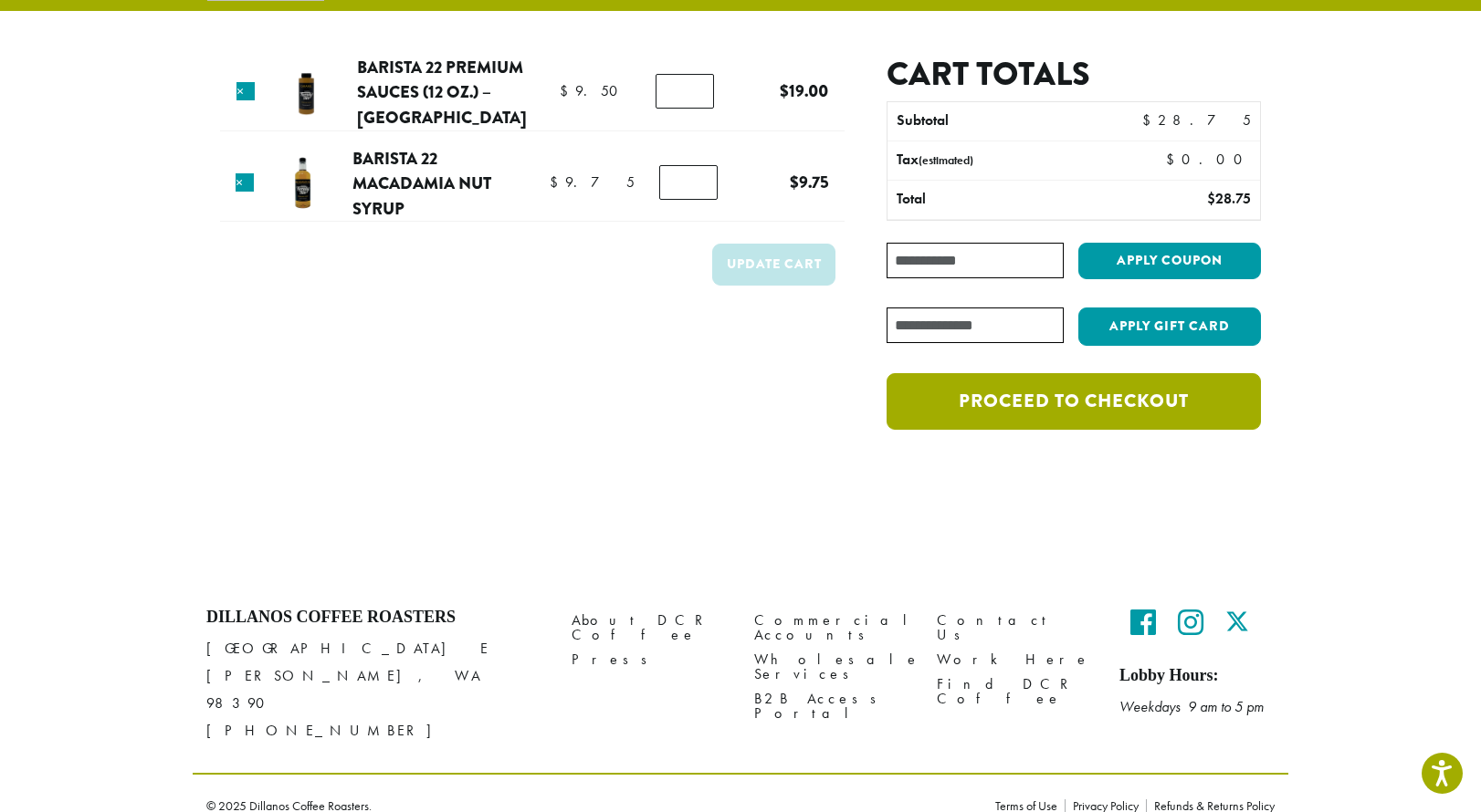
click at [977, 417] on link "Proceed to checkout" at bounding box center [1074, 401] width 374 height 57
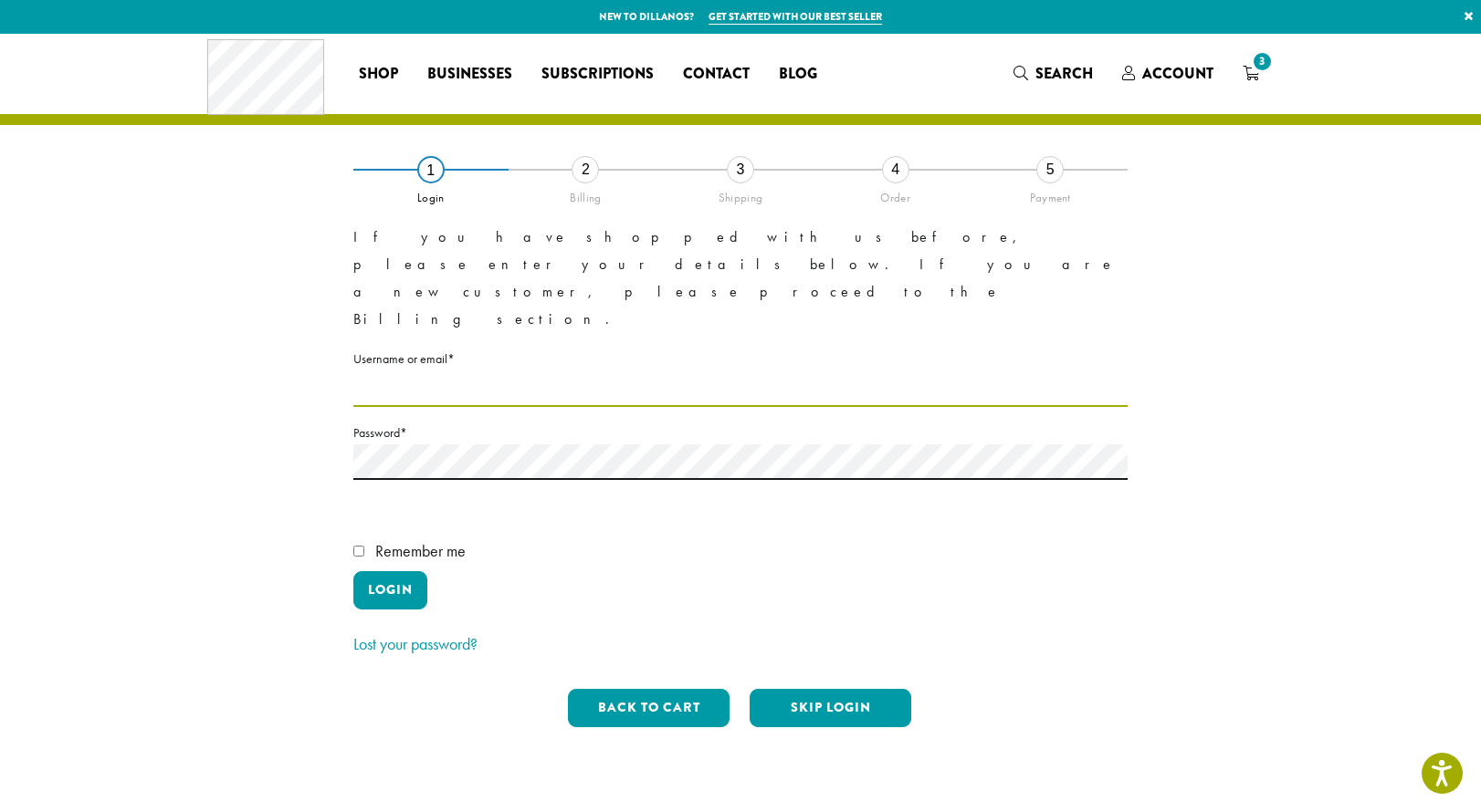
type input "**********"
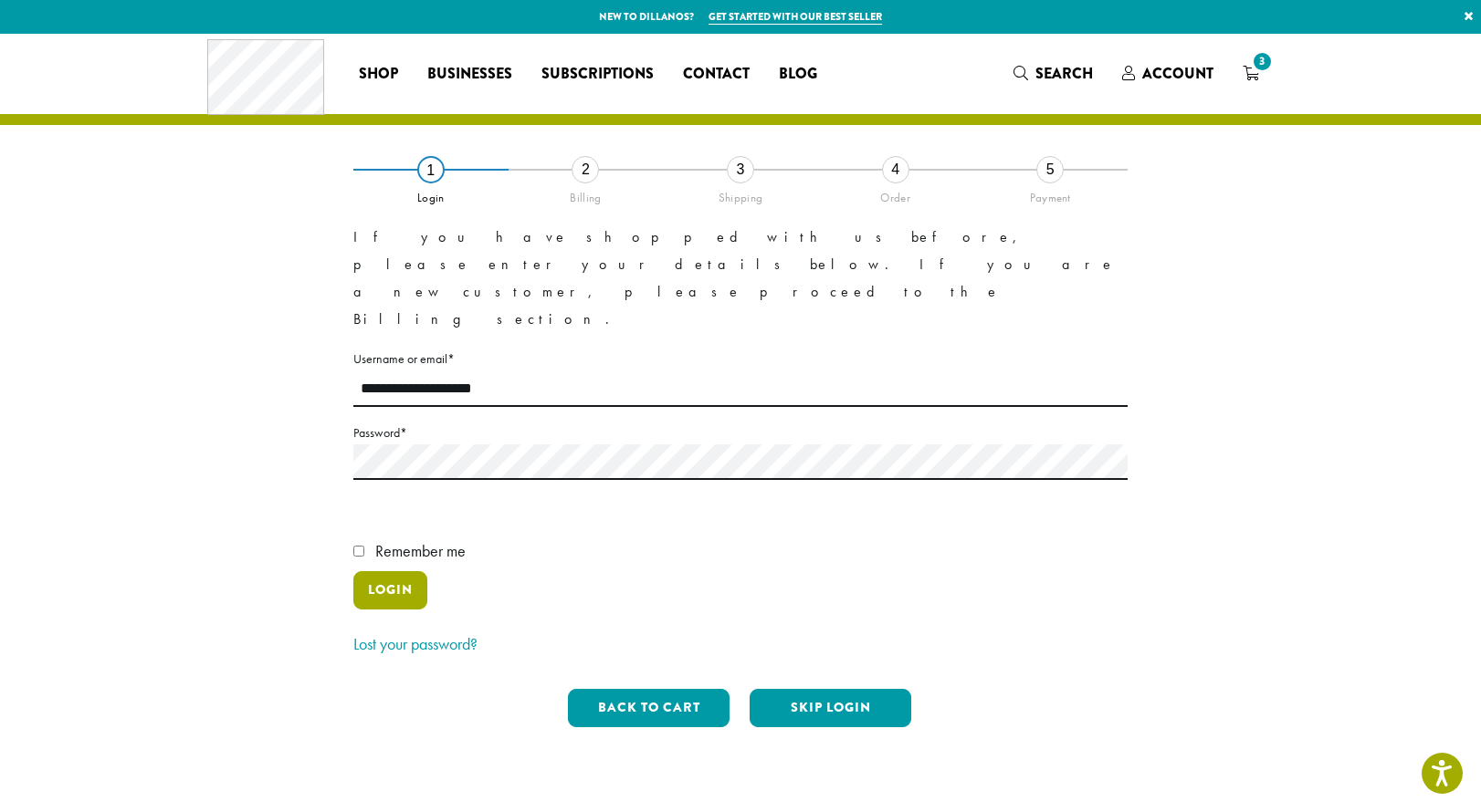
click at [396, 571] on button "Login" at bounding box center [390, 590] width 74 height 38
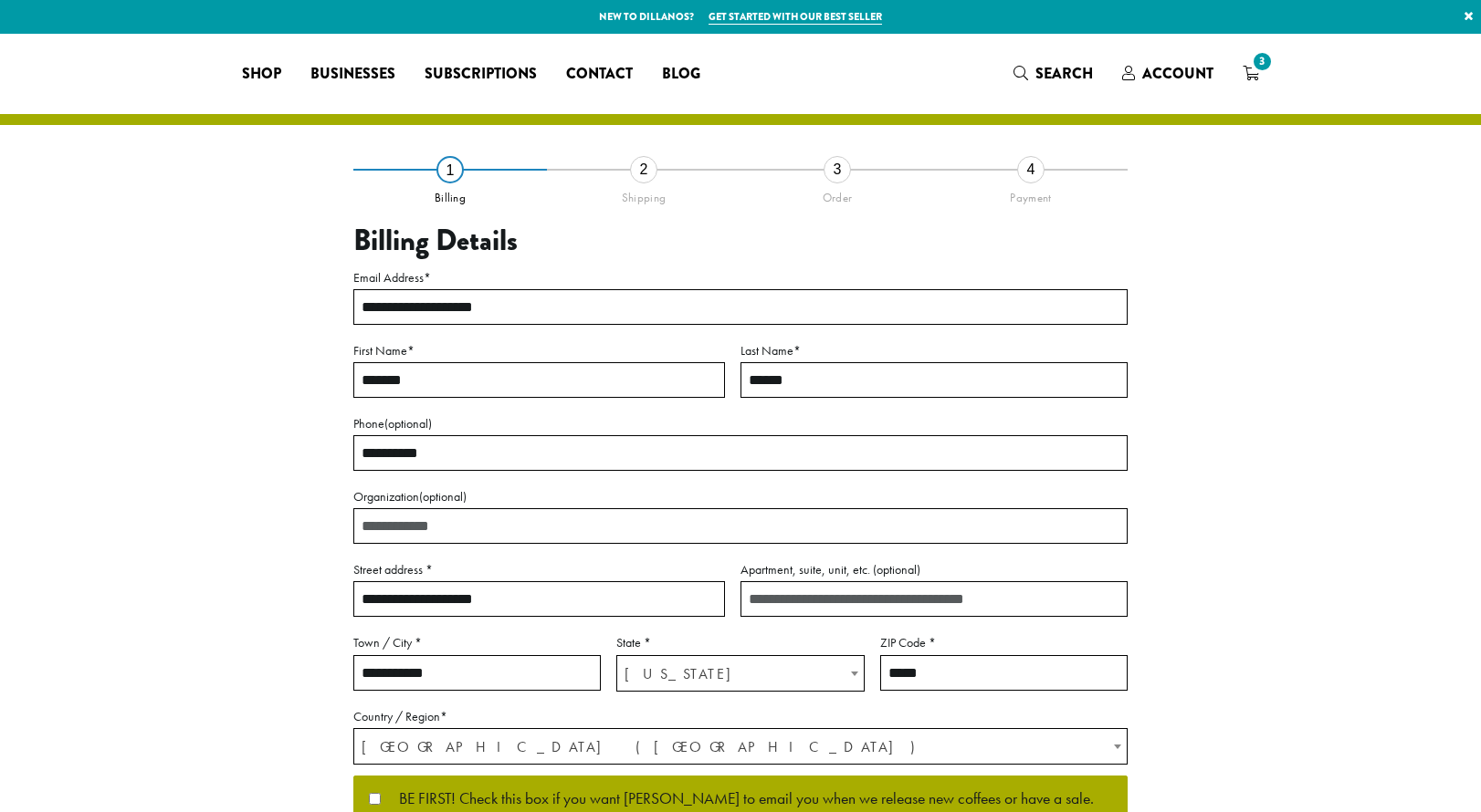
select select "**"
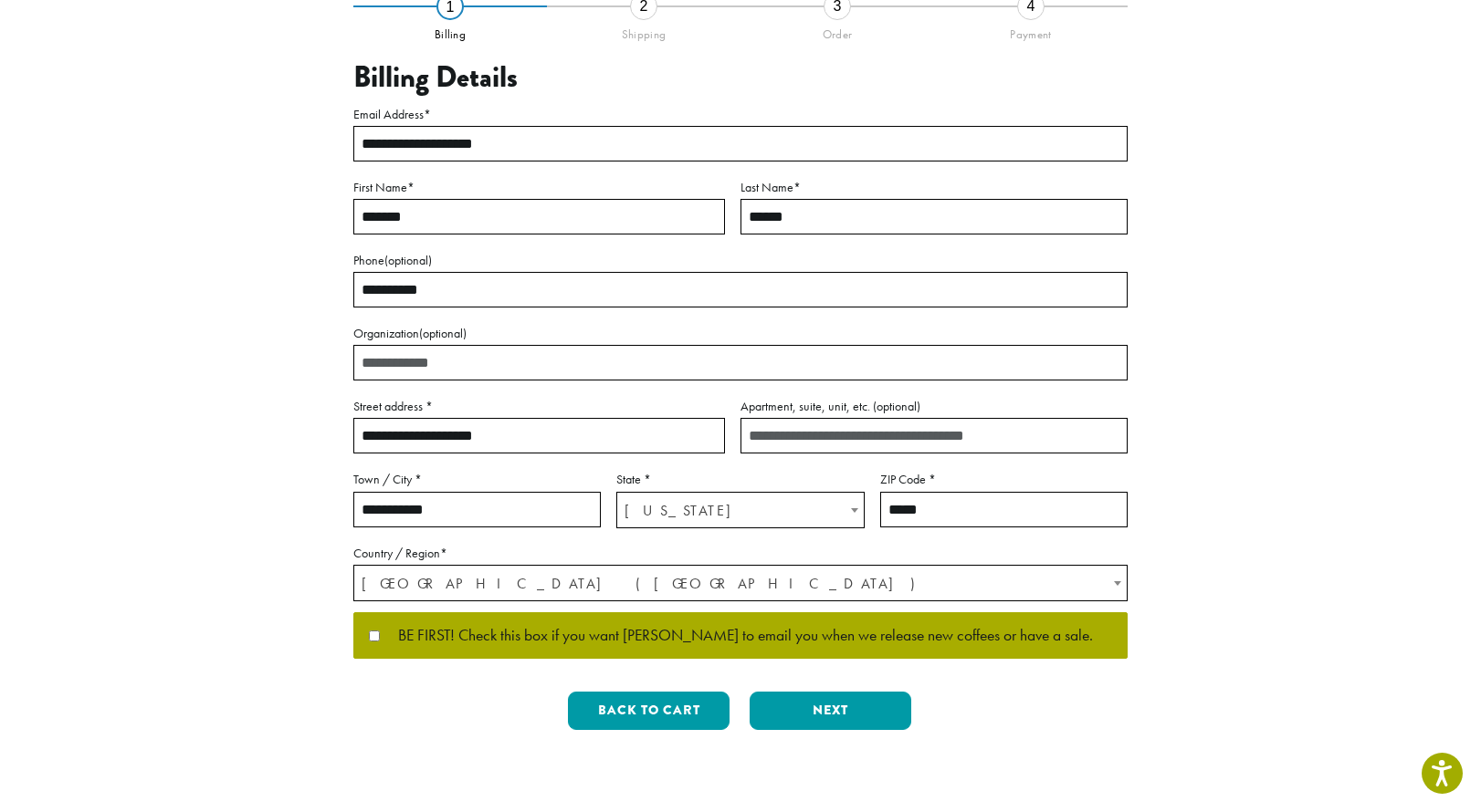
scroll to position [167, 0]
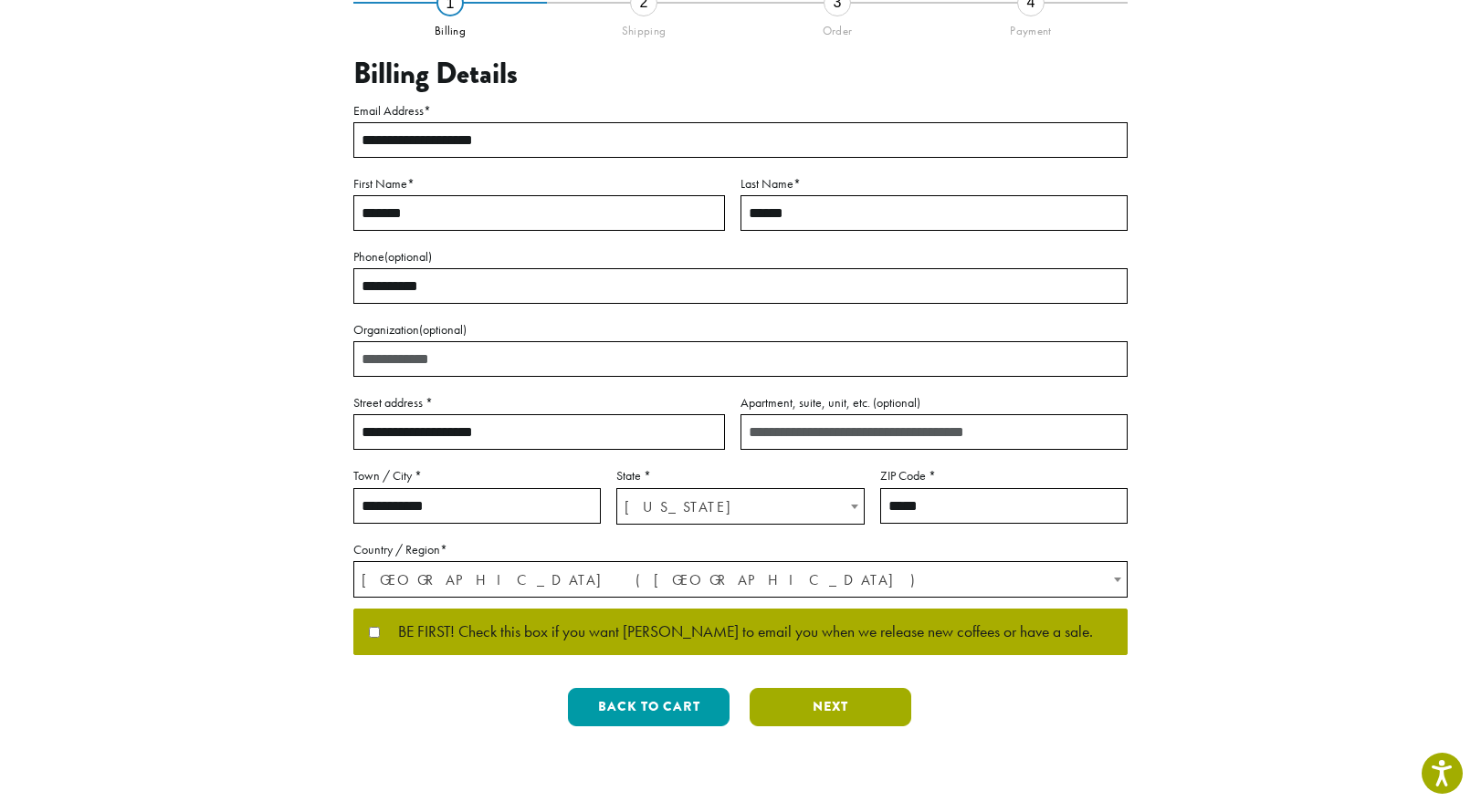
click at [818, 710] on button "Next" at bounding box center [831, 708] width 161 height 38
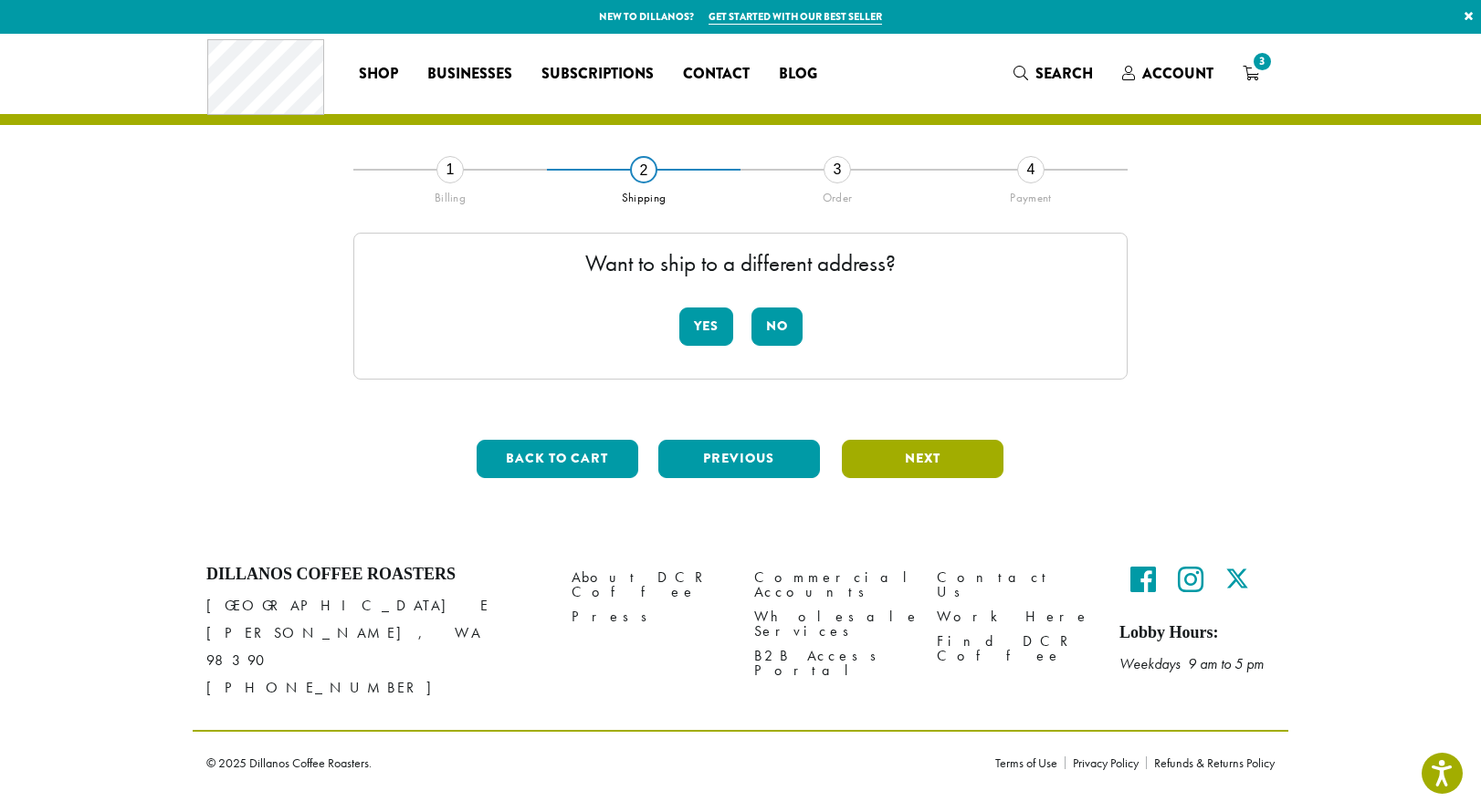
scroll to position [0, 0]
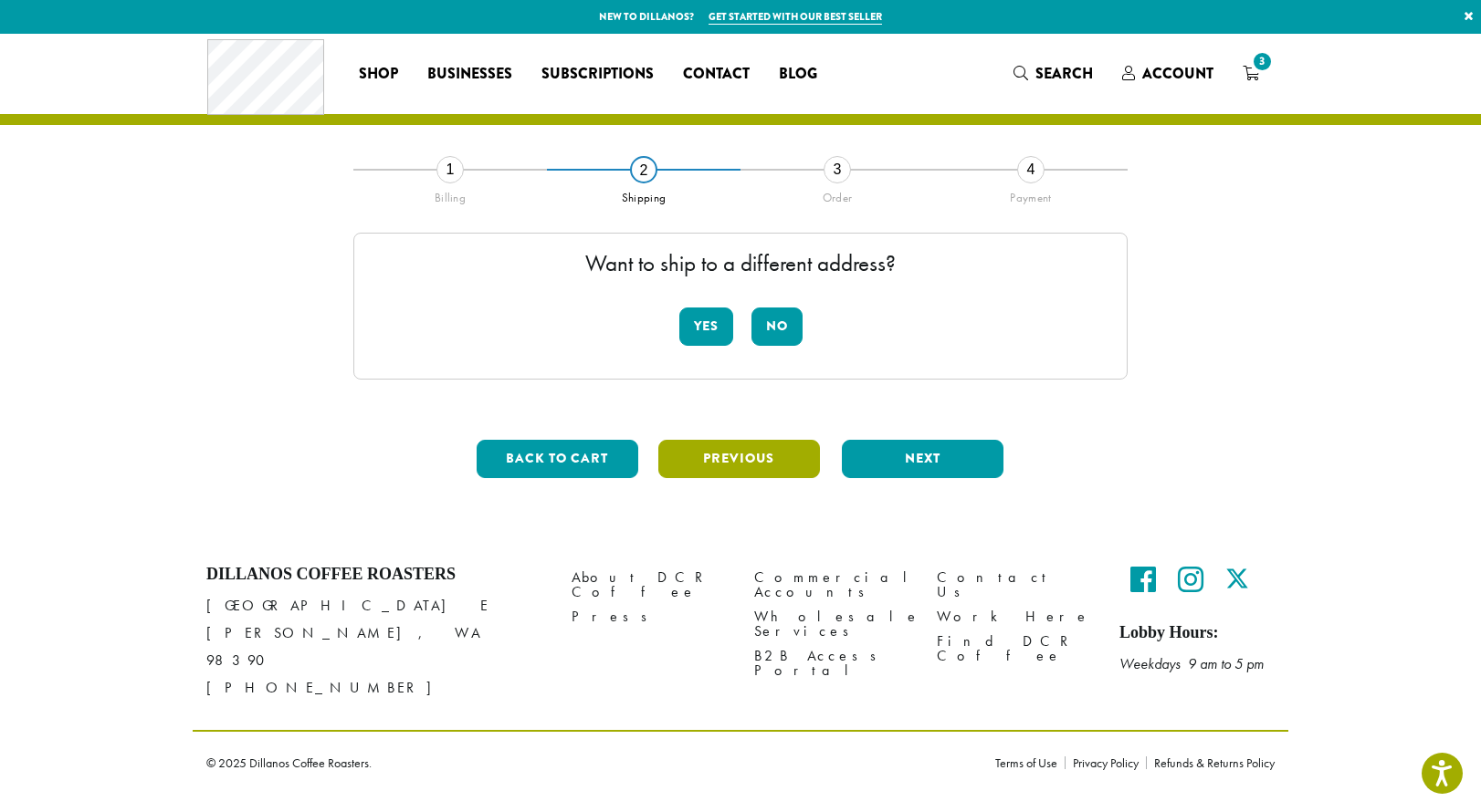
click at [702, 455] on button "Previous" at bounding box center [739, 459] width 161 height 38
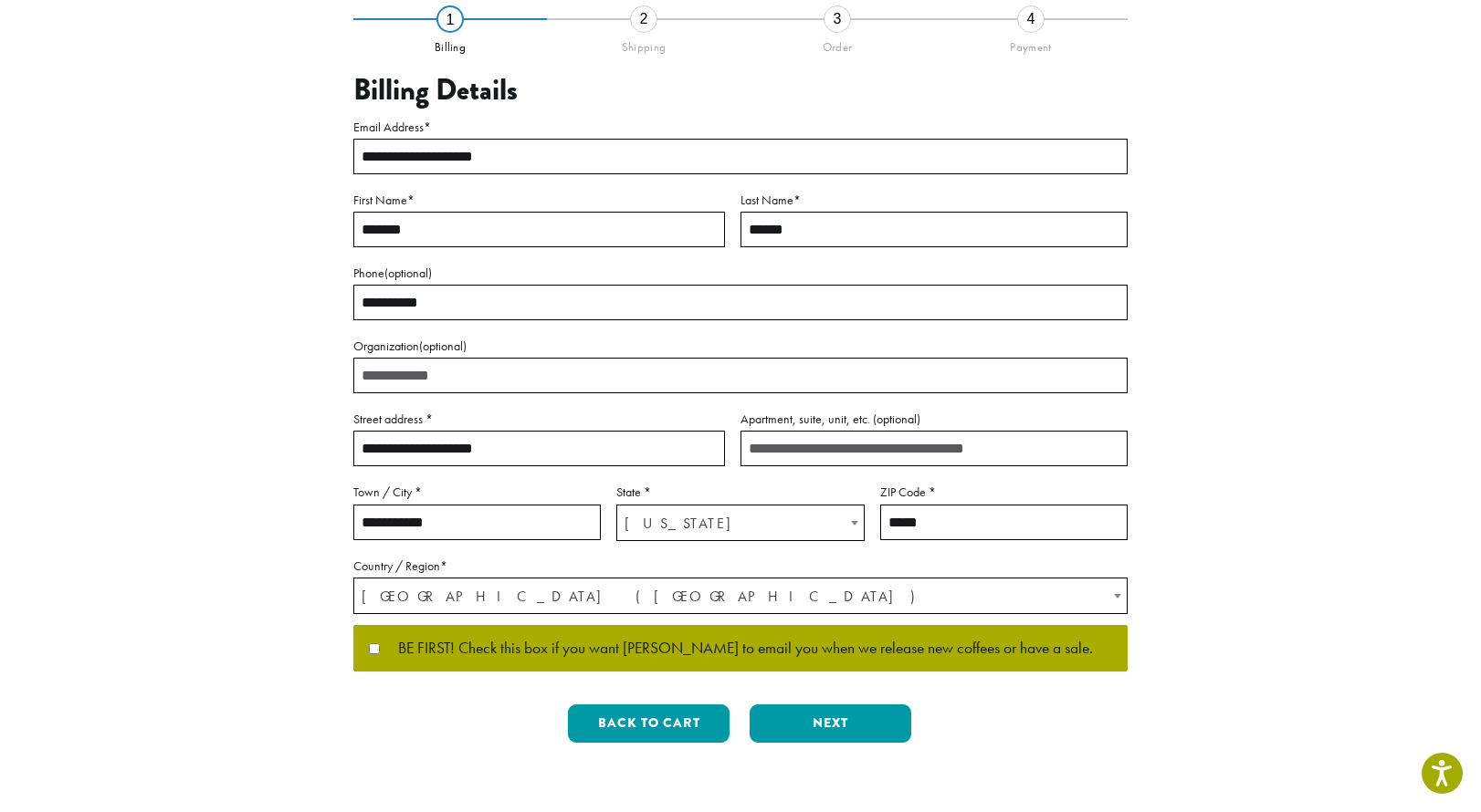
scroll to position [152, 0]
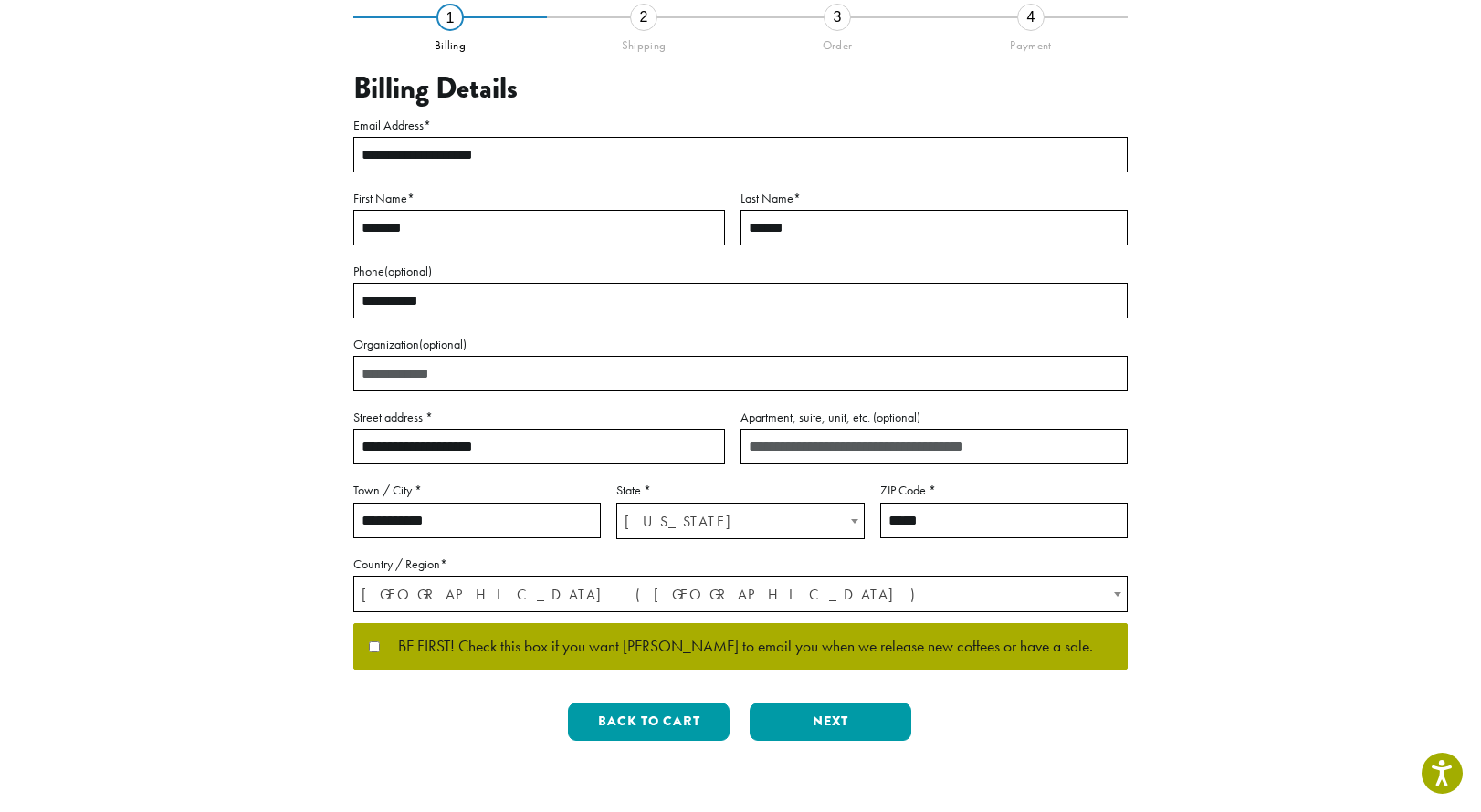
drag, startPoint x: 621, startPoint y: 439, endPoint x: 342, endPoint y: 401, distance: 281.6
click at [343, 401] on div "**********" at bounding box center [740, 387] width 1041 height 741
type input "**********"
type input "*"
type input "**********"
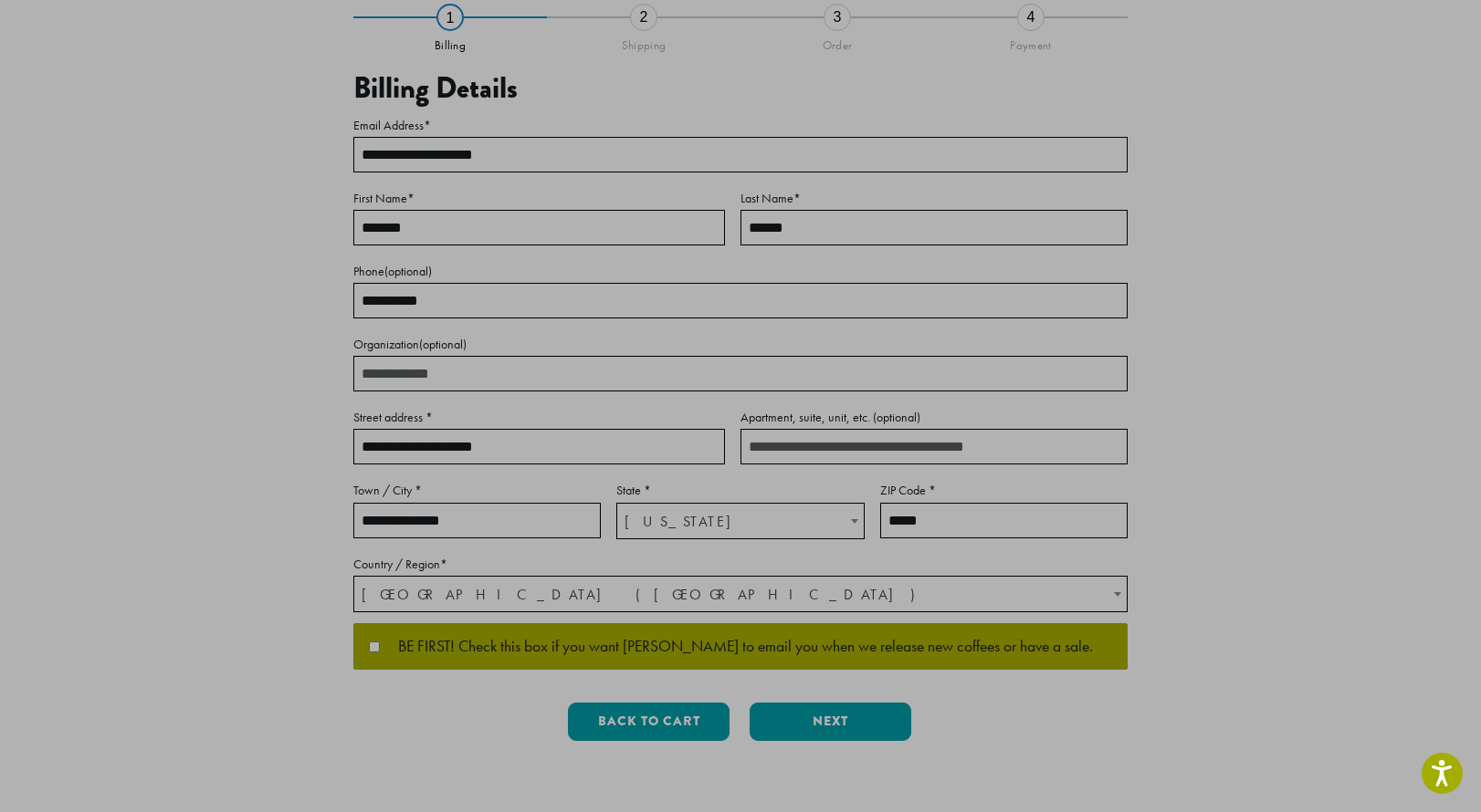
click at [900, 488] on label "ZIP Code *" at bounding box center [1004, 490] width 248 height 23
click at [900, 503] on input "*****" at bounding box center [1004, 521] width 248 height 36
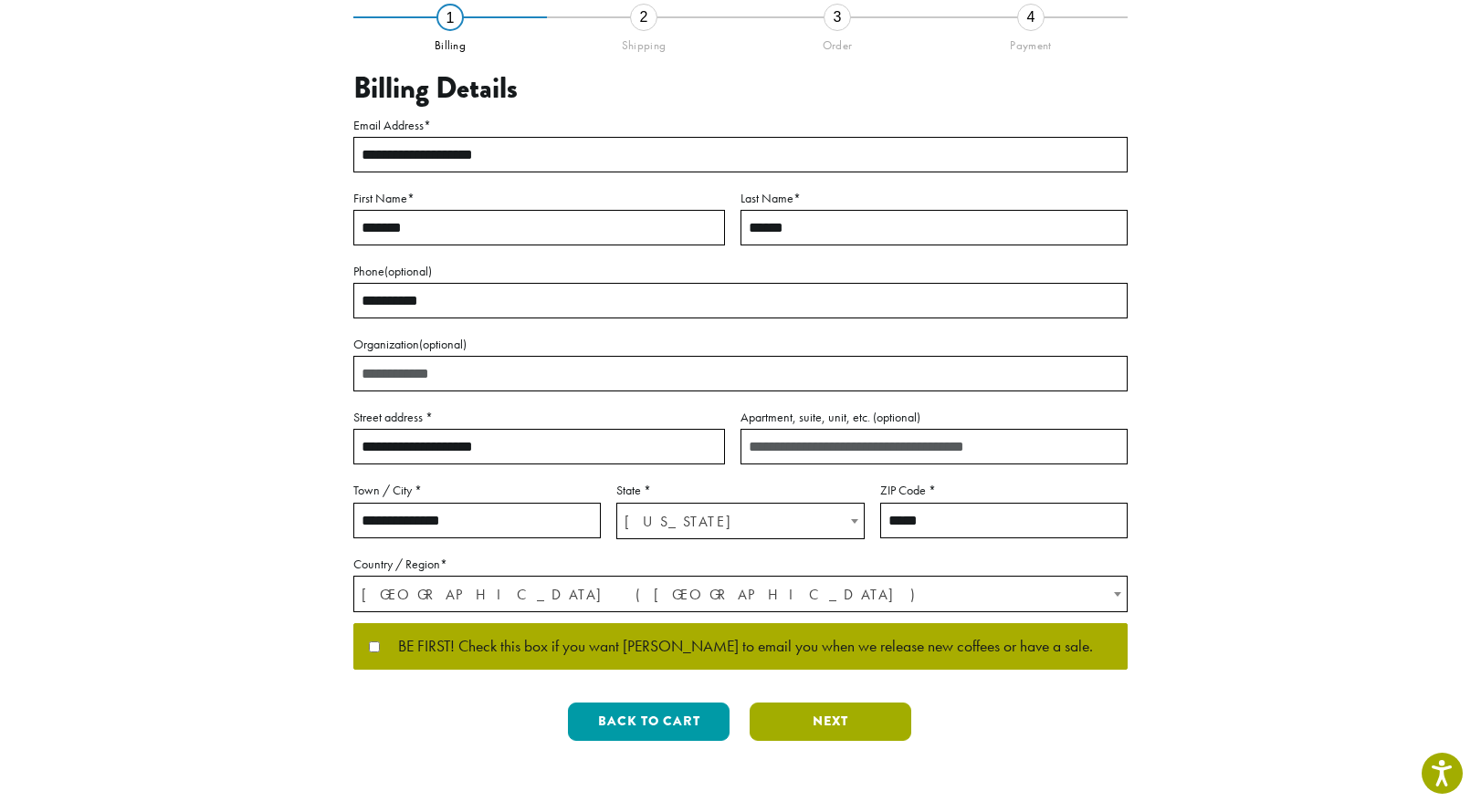
type input "*****"
click at [838, 736] on button "Next" at bounding box center [831, 722] width 161 height 38
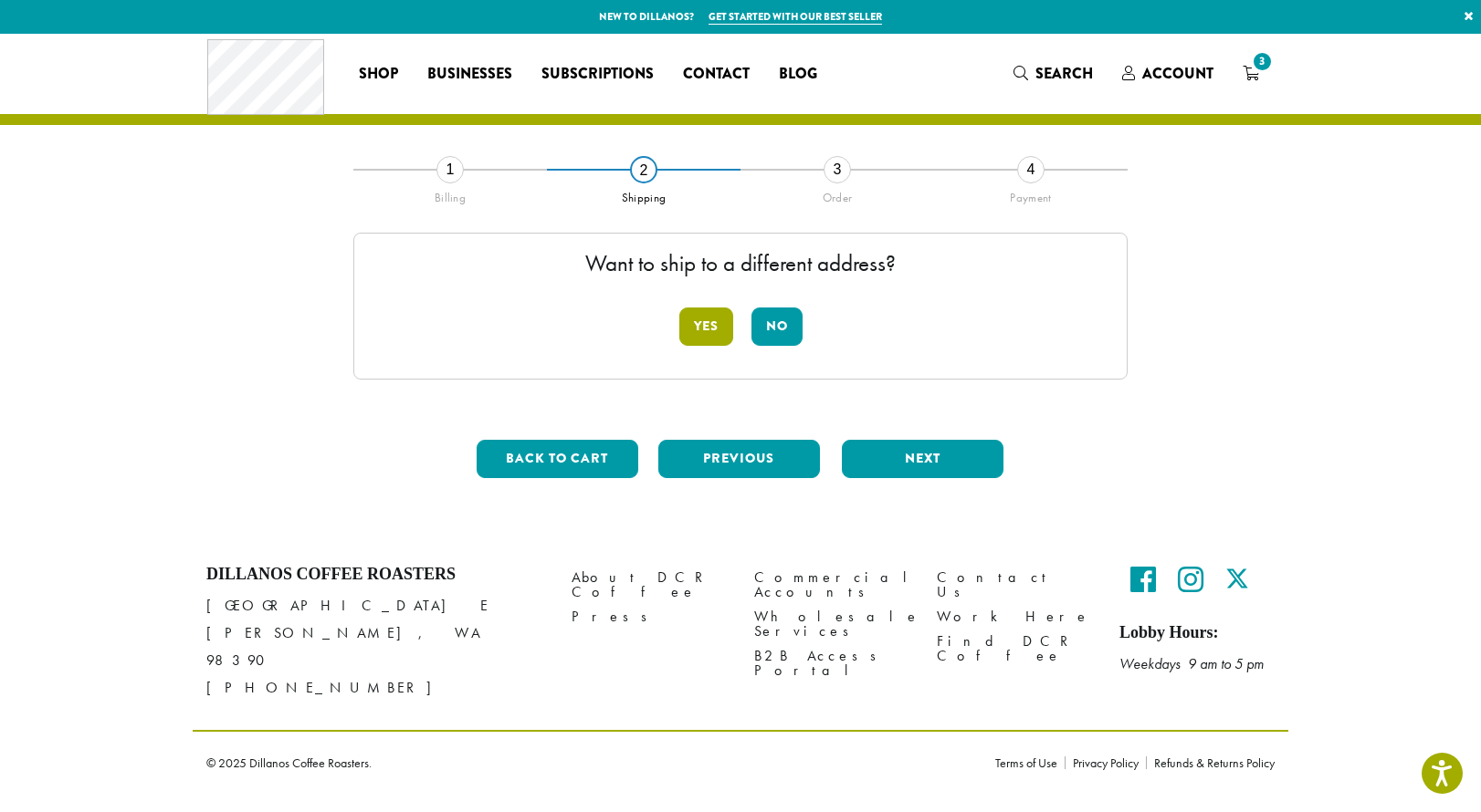
click at [700, 315] on button "Yes" at bounding box center [706, 327] width 54 height 38
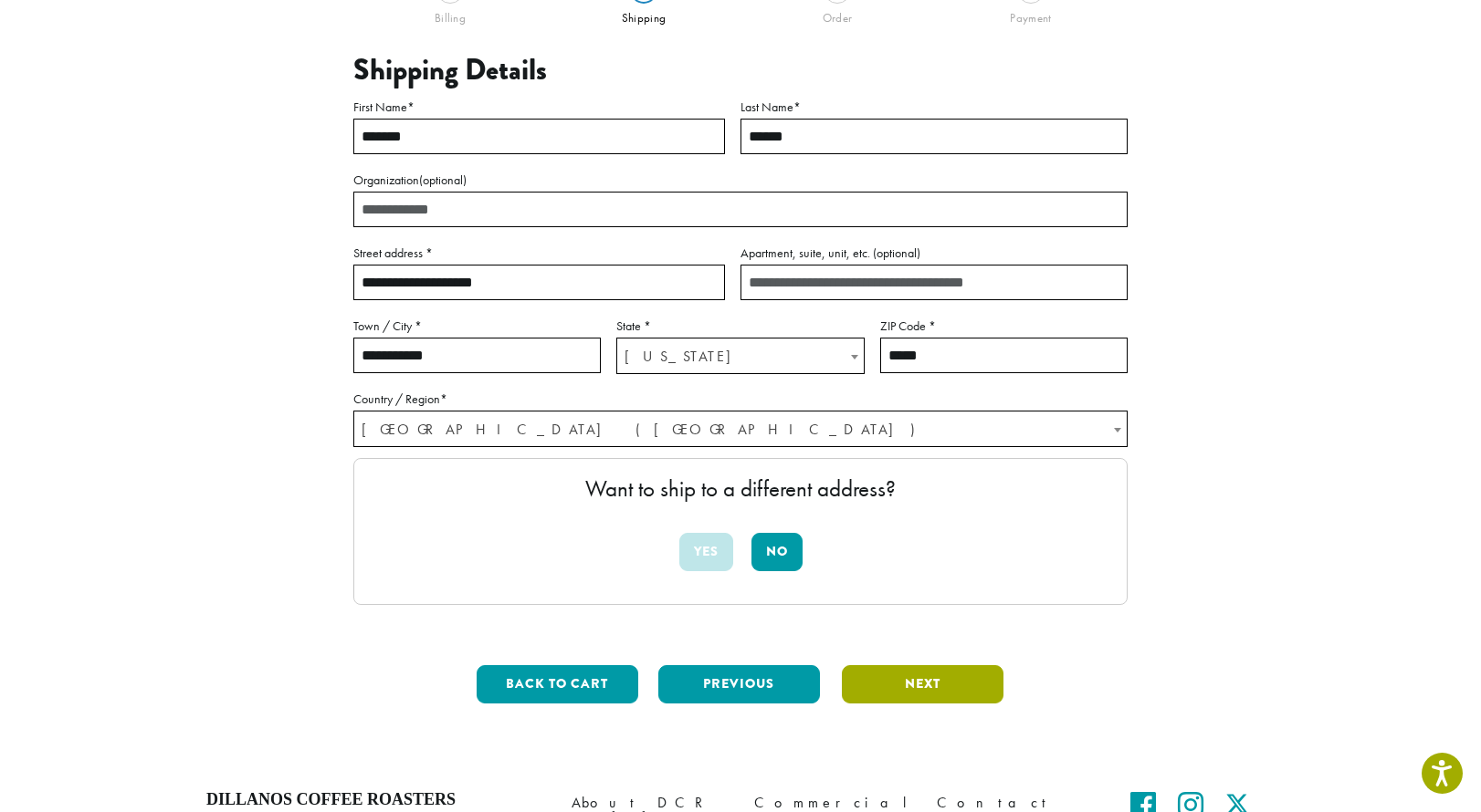
click at [886, 678] on button "Next" at bounding box center [923, 685] width 161 height 38
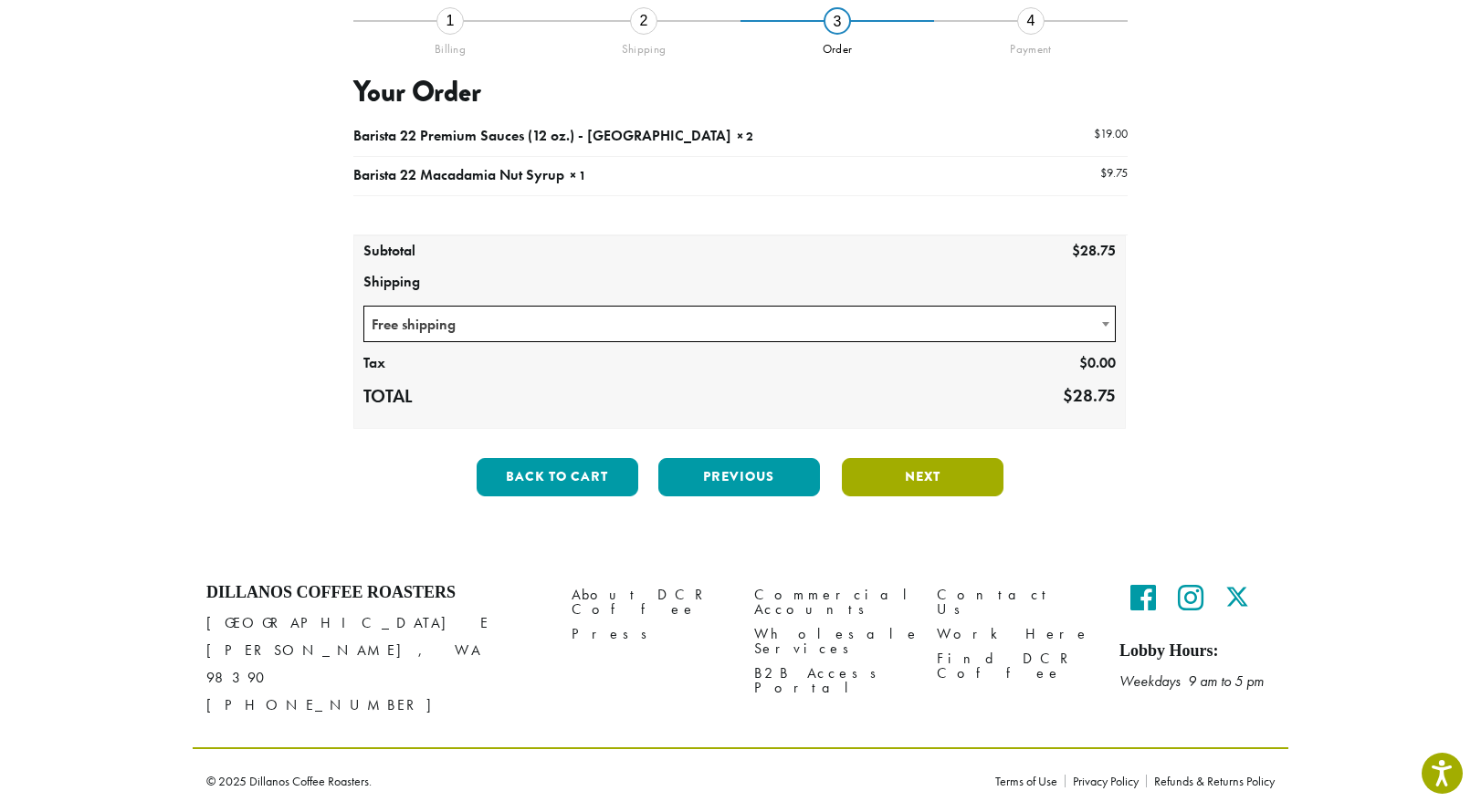
scroll to position [123, 0]
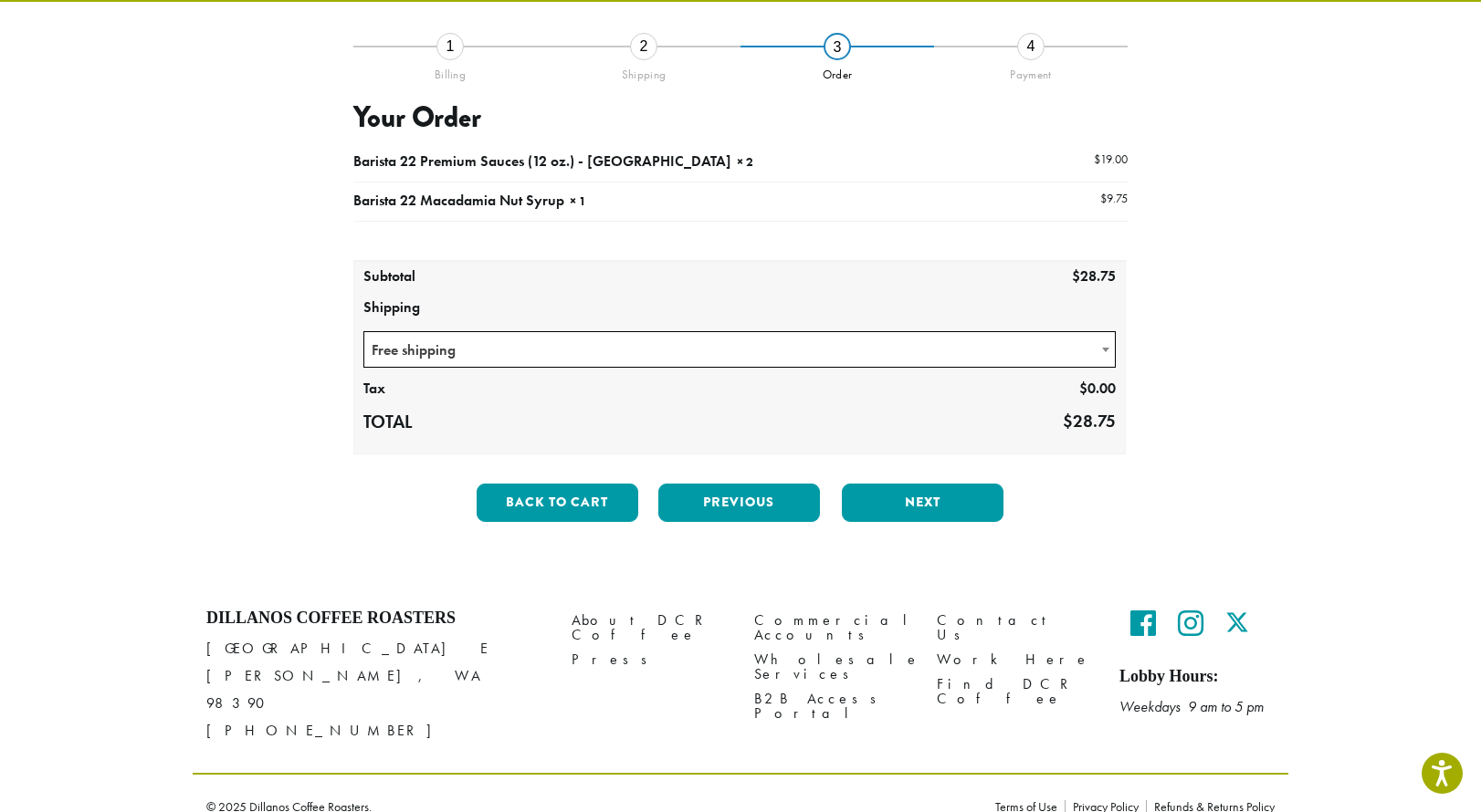
click at [979, 340] on span "Free shipping" at bounding box center [739, 349] width 751 height 36
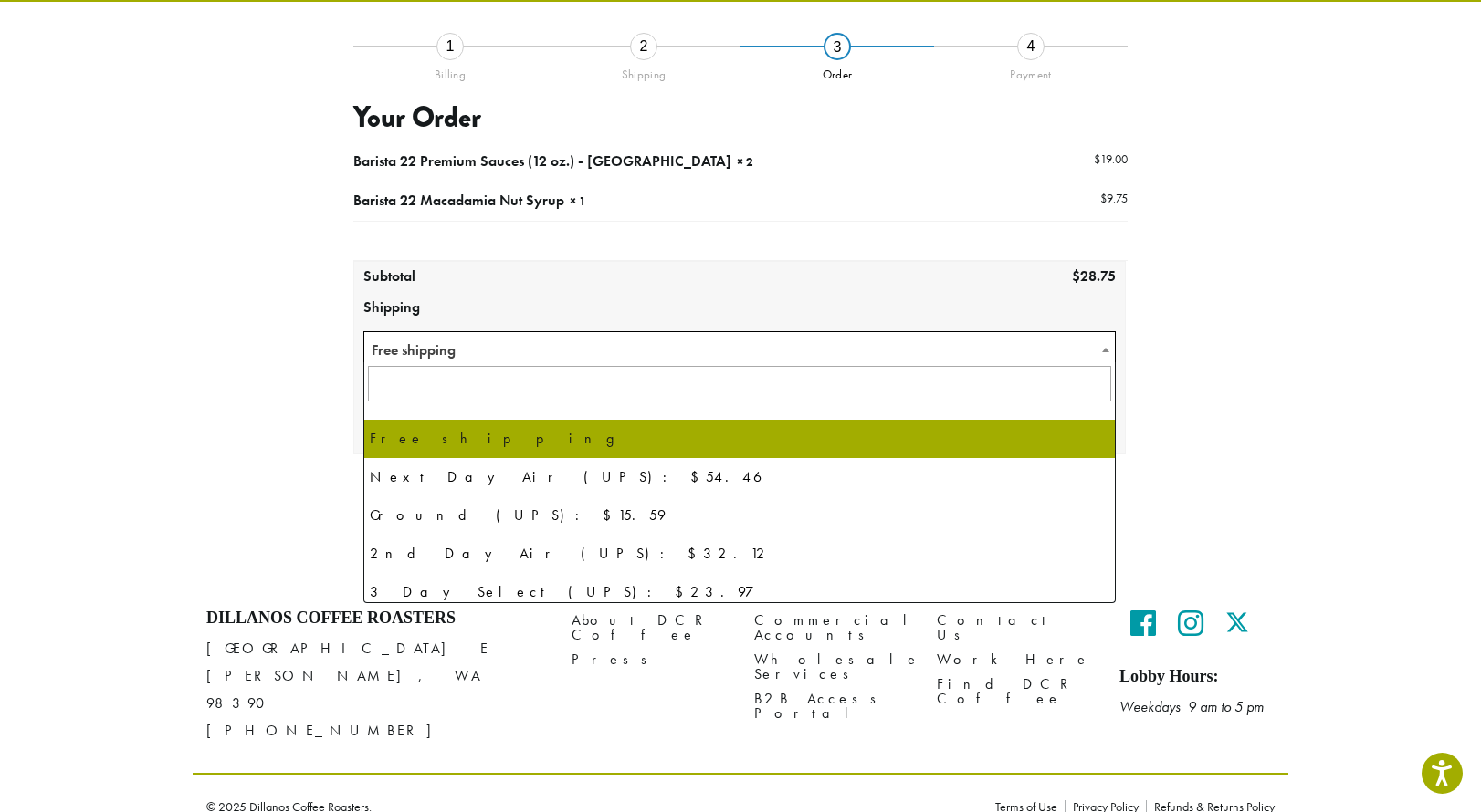
click at [1278, 319] on div "**********" at bounding box center [740, 245] width 1096 height 670
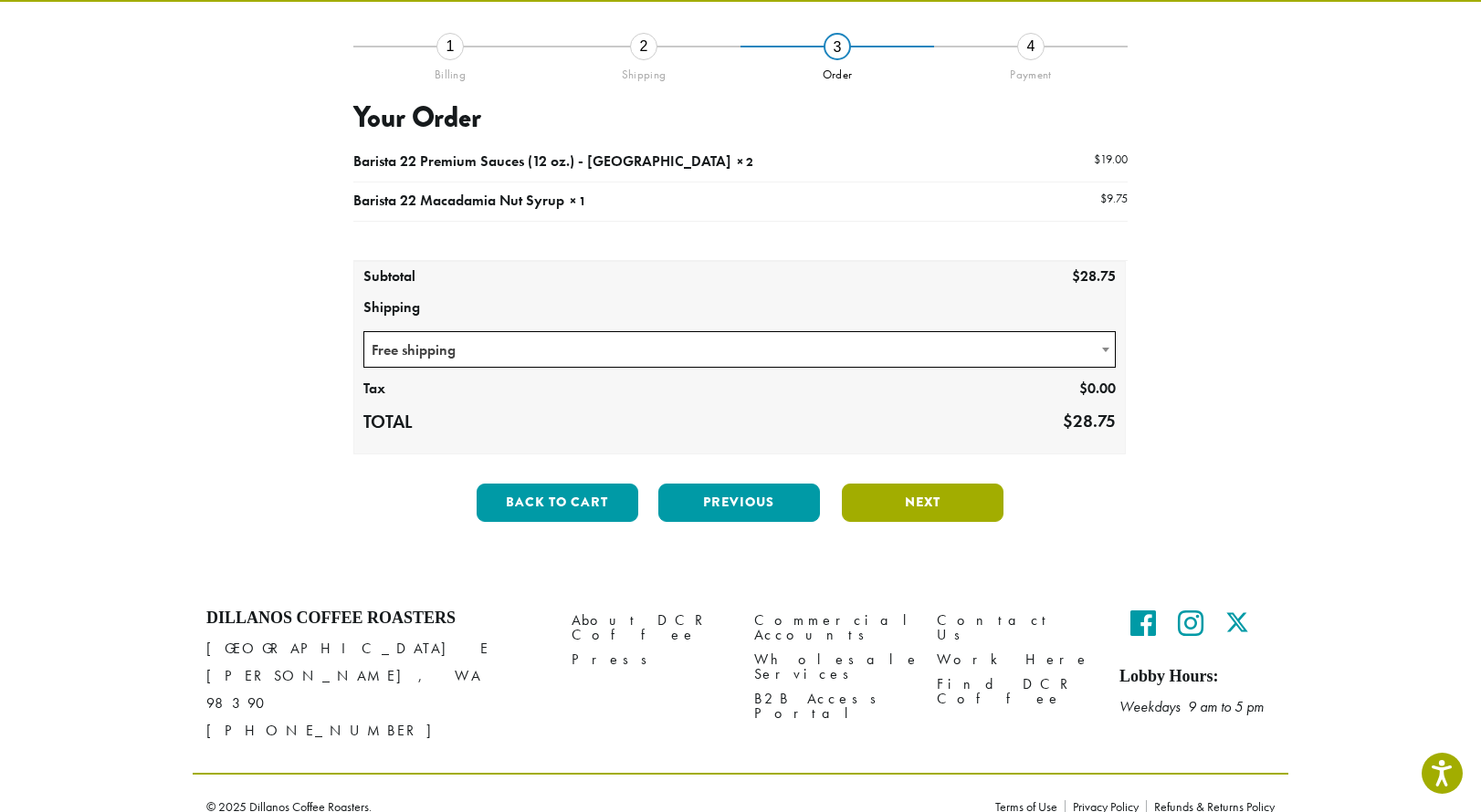
click at [927, 495] on button "Next" at bounding box center [923, 503] width 161 height 38
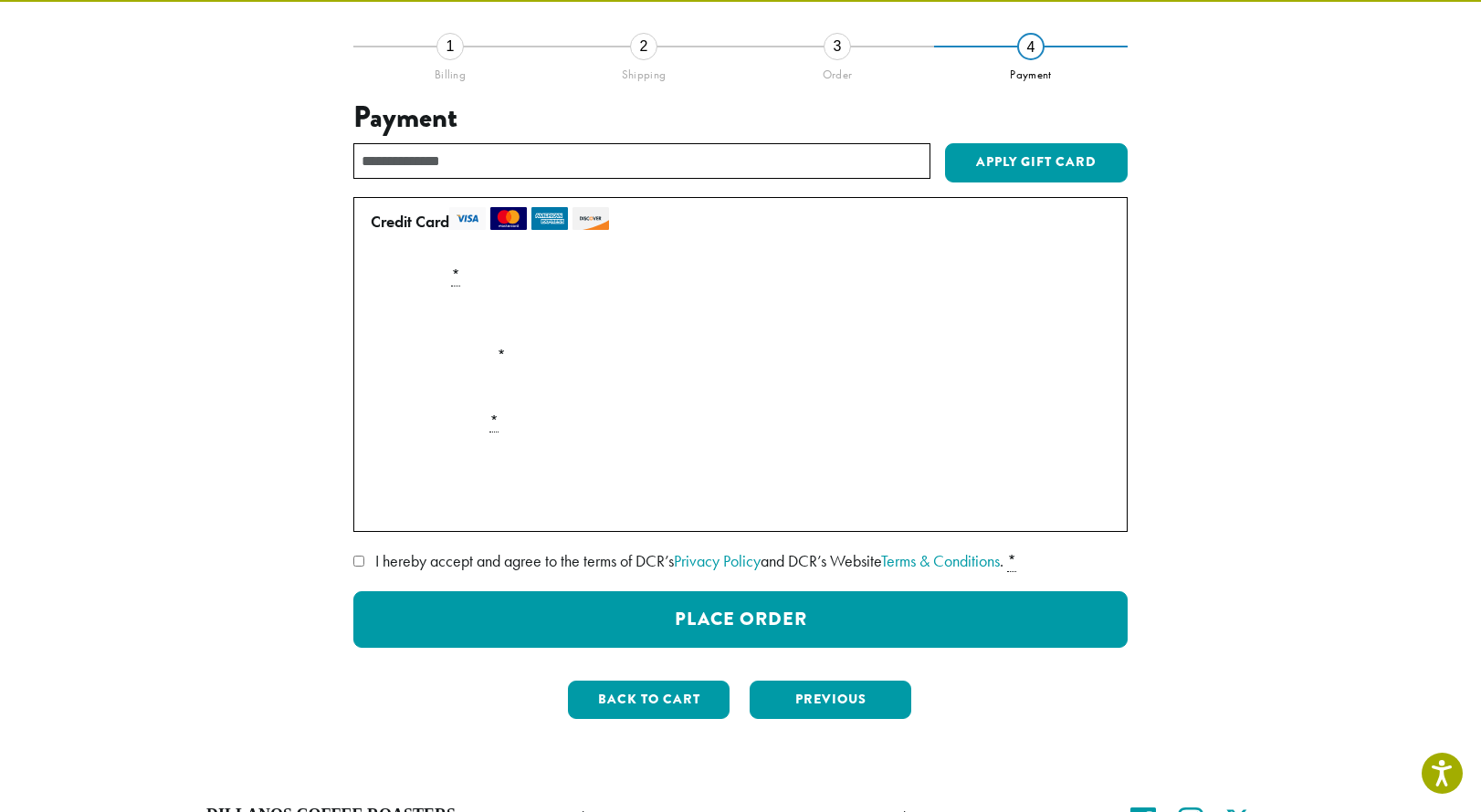
click at [304, 323] on div "**********" at bounding box center [740, 390] width 1041 height 688
click at [372, 565] on label "I hereby accept and agree to the terms of DCR’s Privacy Policy and DCR’s Websit…" at bounding box center [740, 561] width 774 height 29
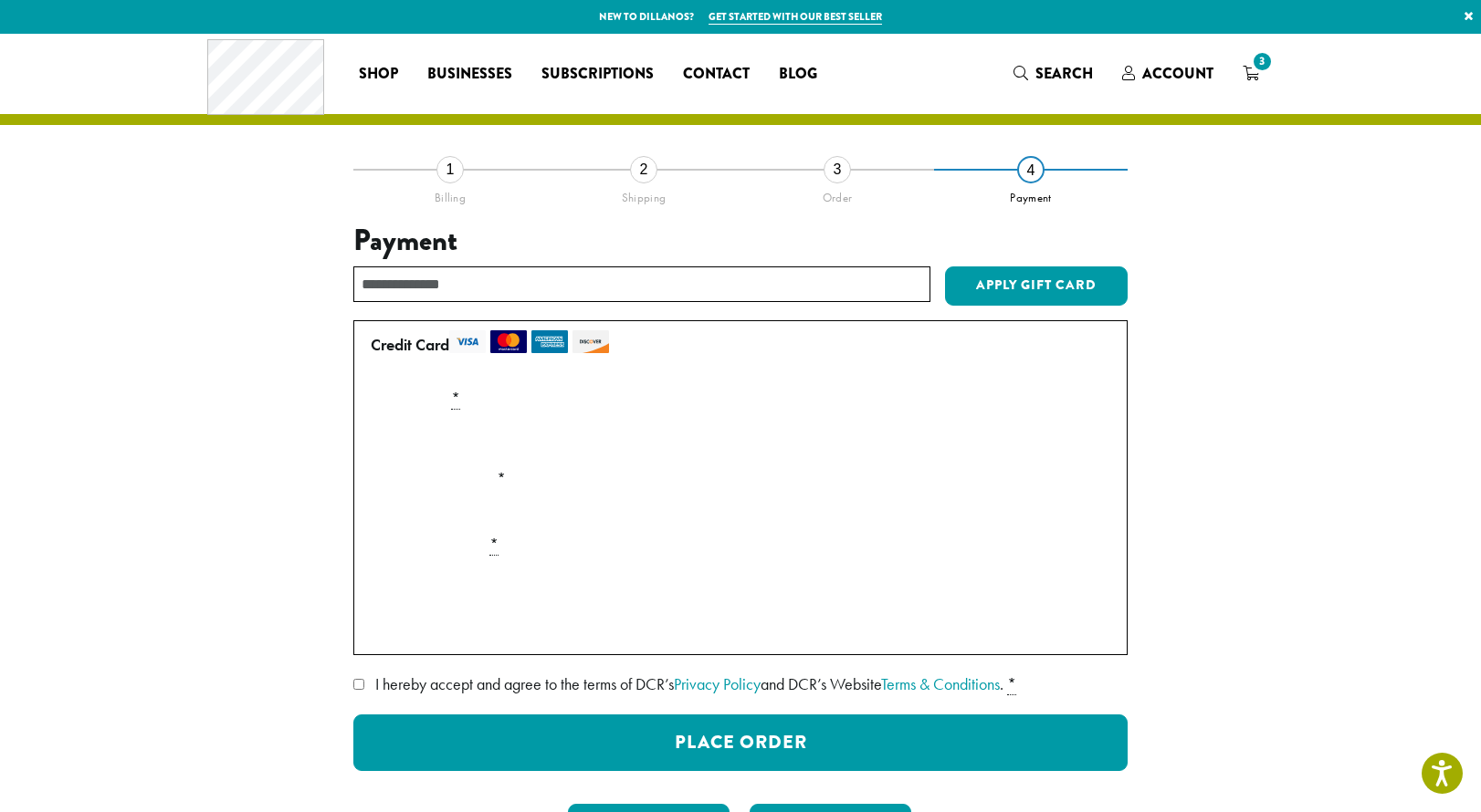
scroll to position [0, 0]
